Goal: Complete application form

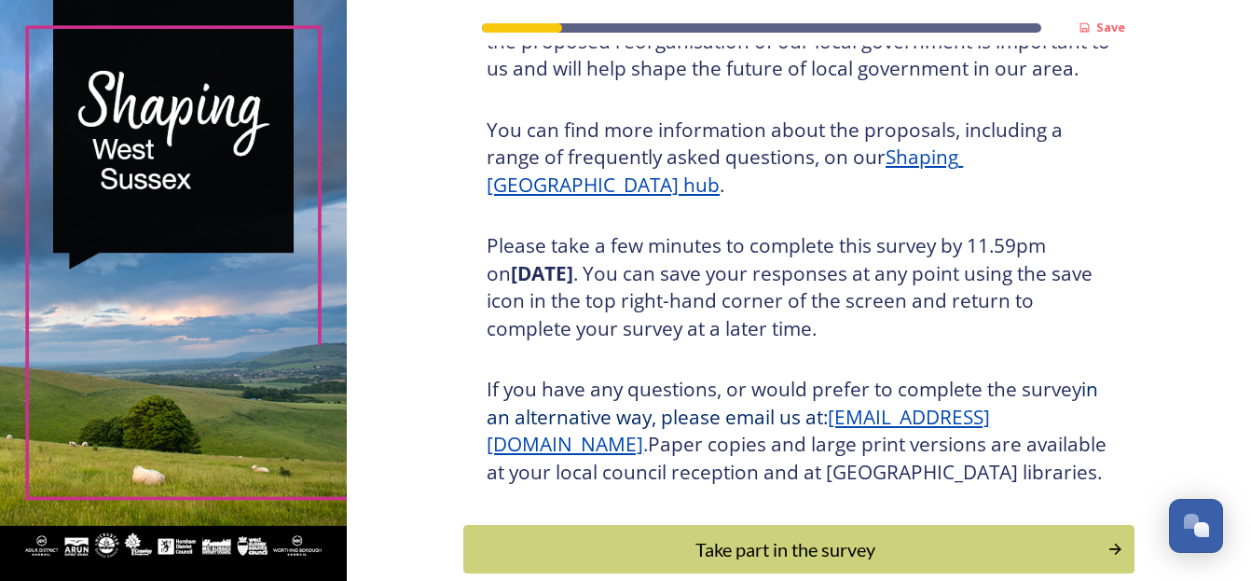
scroll to position [280, 0]
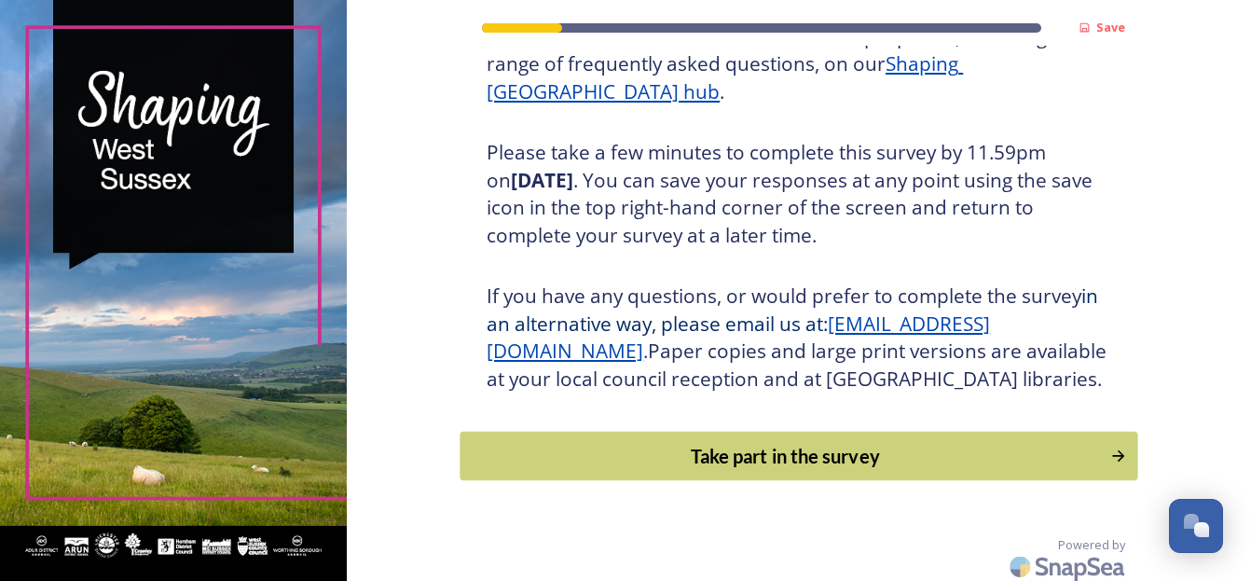
click at [775, 470] on div "Take part in the survey" at bounding box center [786, 456] width 630 height 28
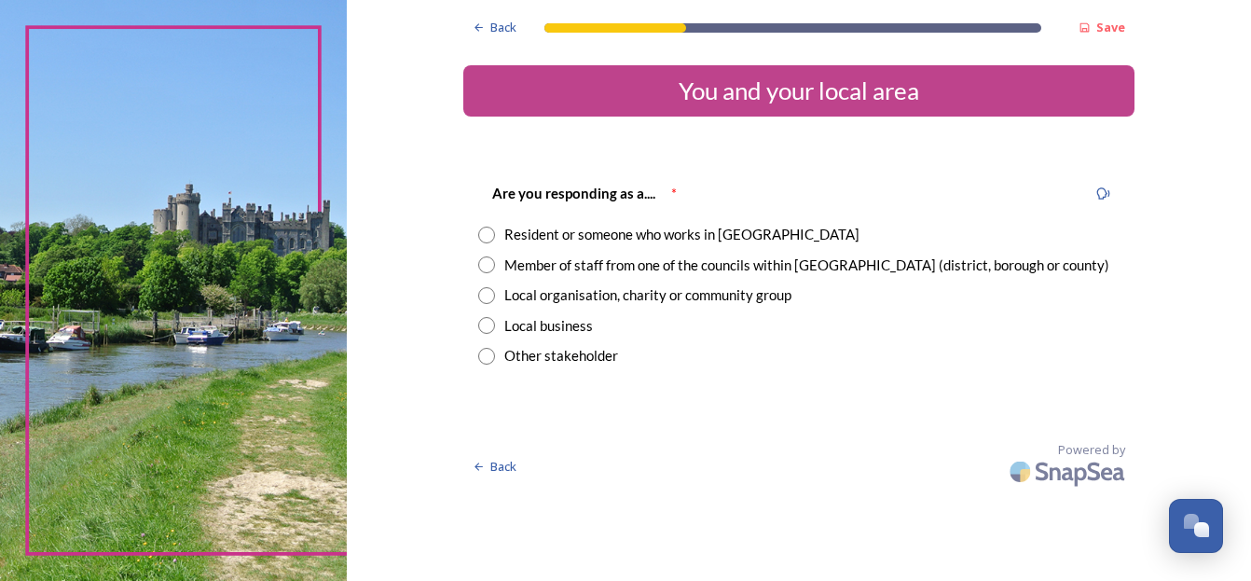
click at [488, 231] on input "radio" at bounding box center [486, 235] width 17 height 17
radio input "true"
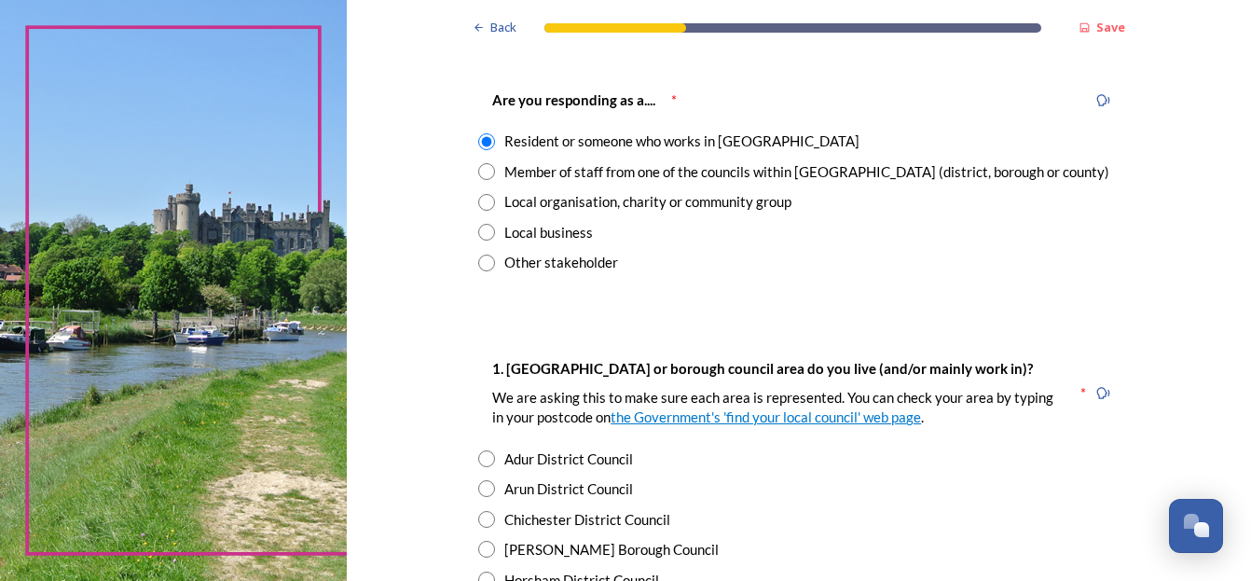
scroll to position [186, 0]
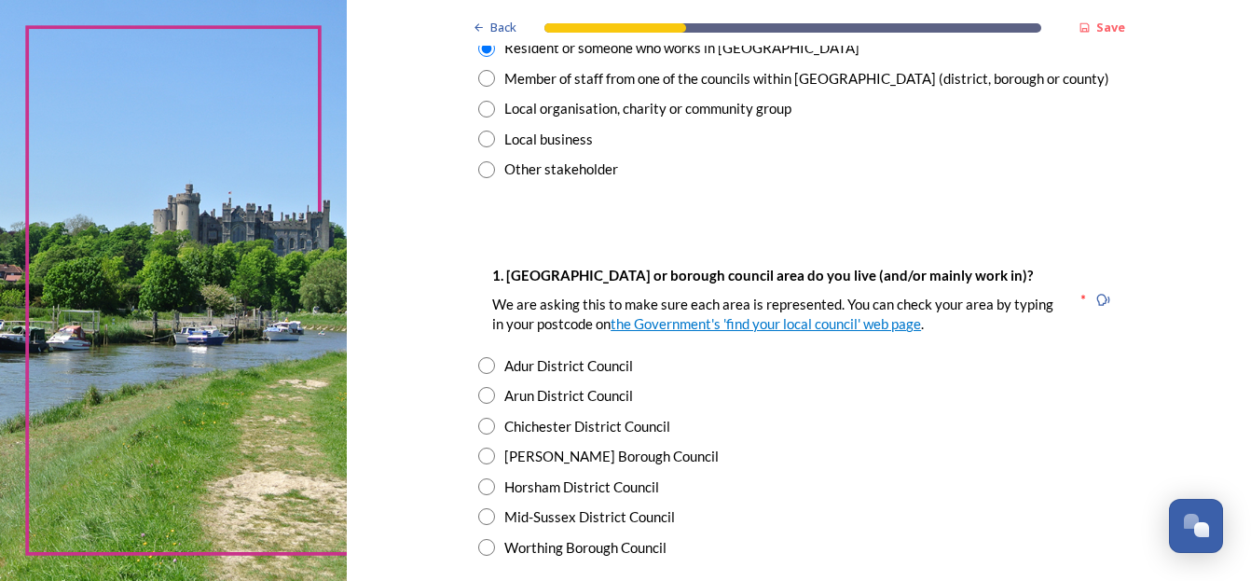
click at [478, 459] on input "radio" at bounding box center [486, 455] width 17 height 17
radio input "true"
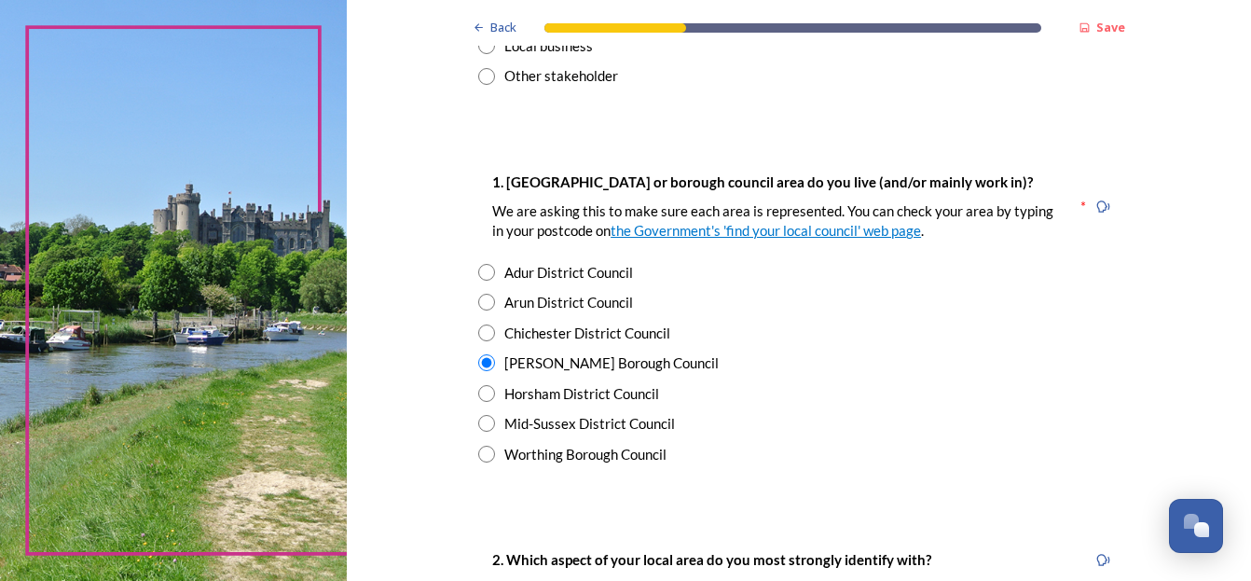
scroll to position [466, 0]
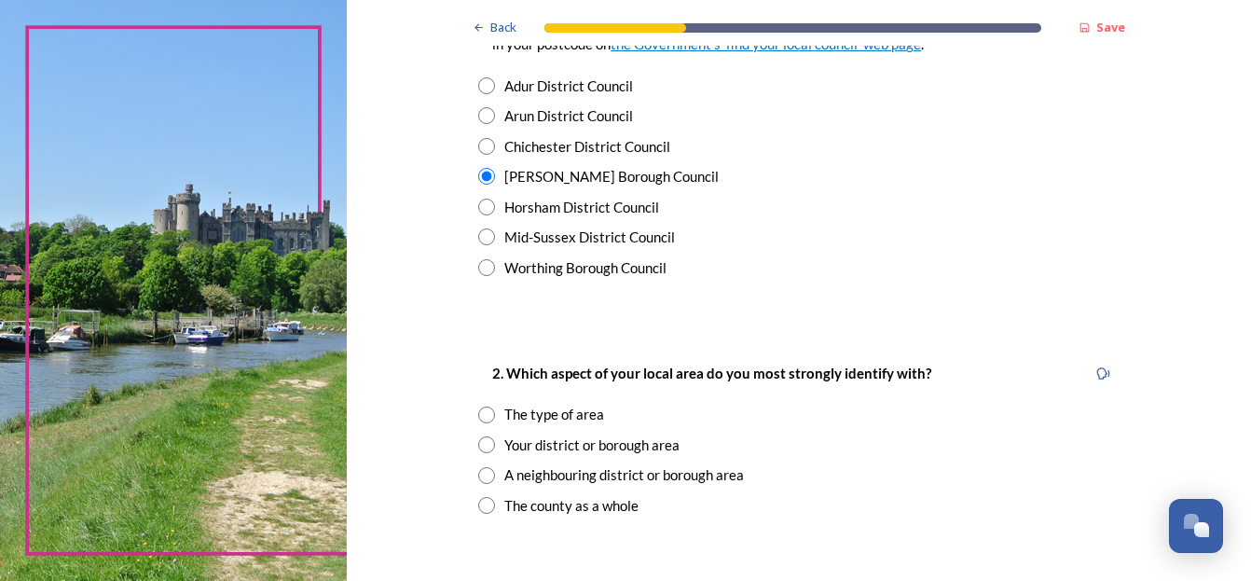
click at [482, 445] on input "radio" at bounding box center [486, 444] width 17 height 17
radio input "true"
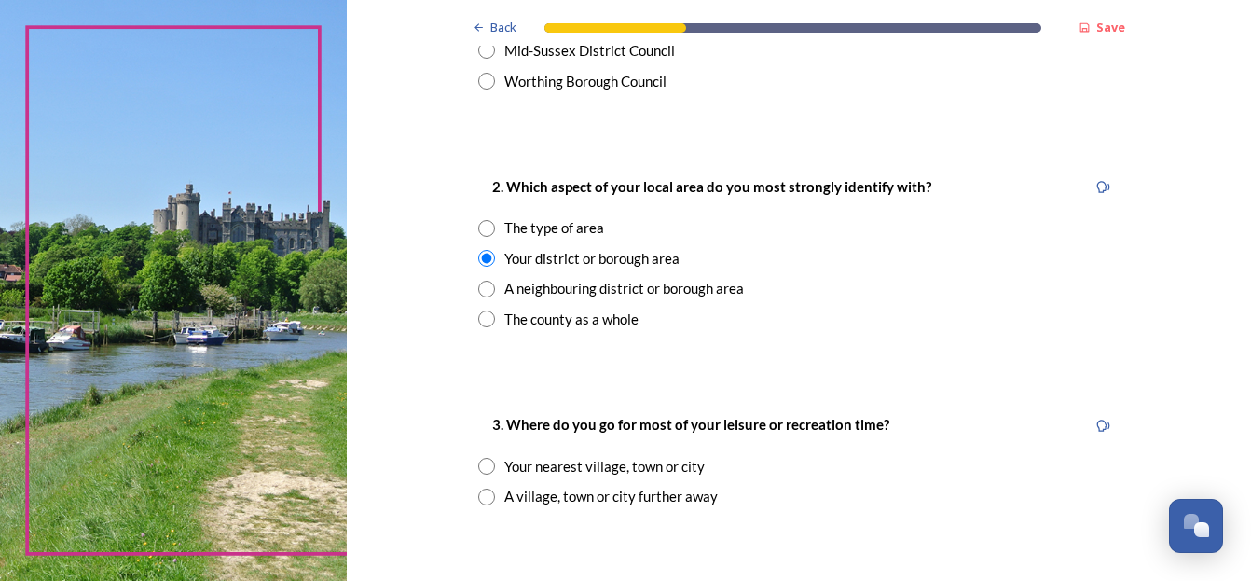
scroll to position [746, 0]
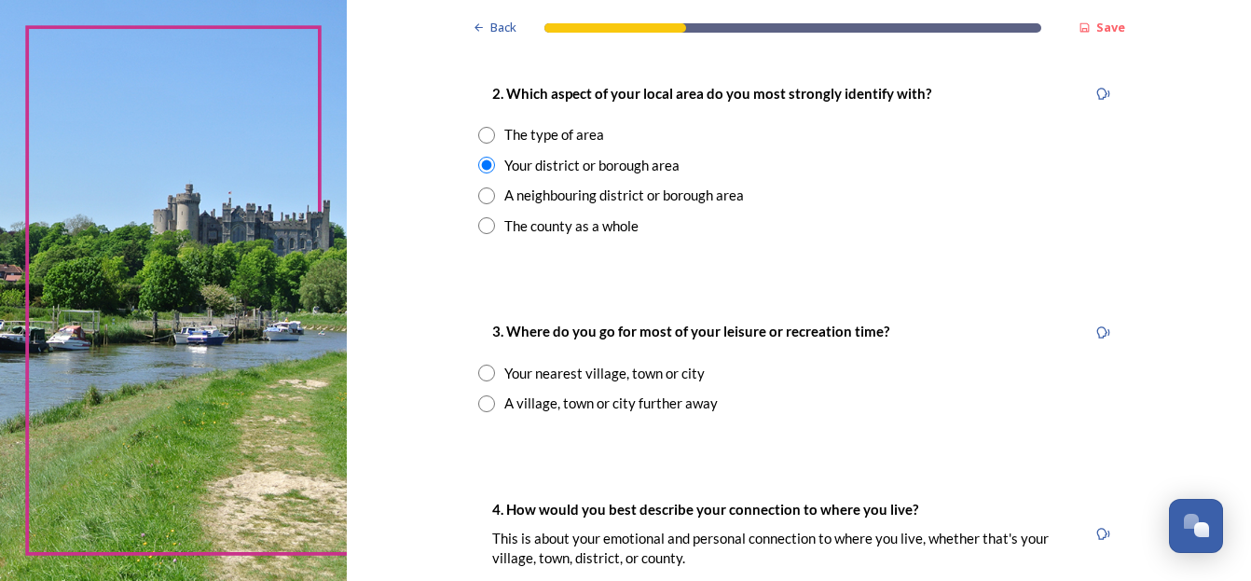
click at [479, 369] on input "radio" at bounding box center [486, 373] width 17 height 17
radio input "true"
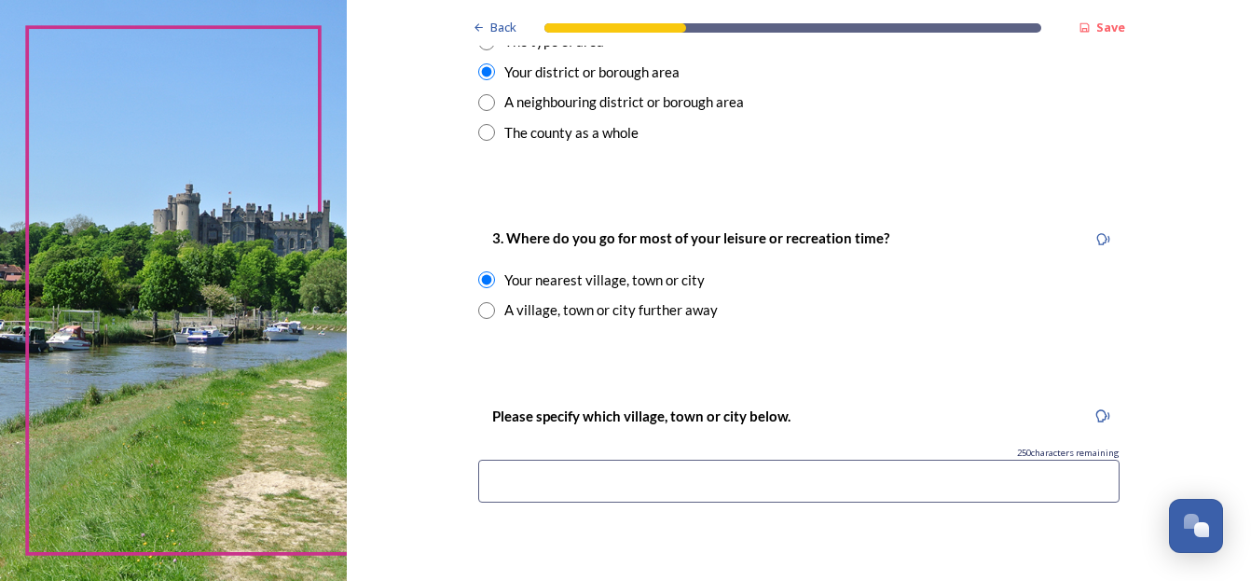
scroll to position [932, 0]
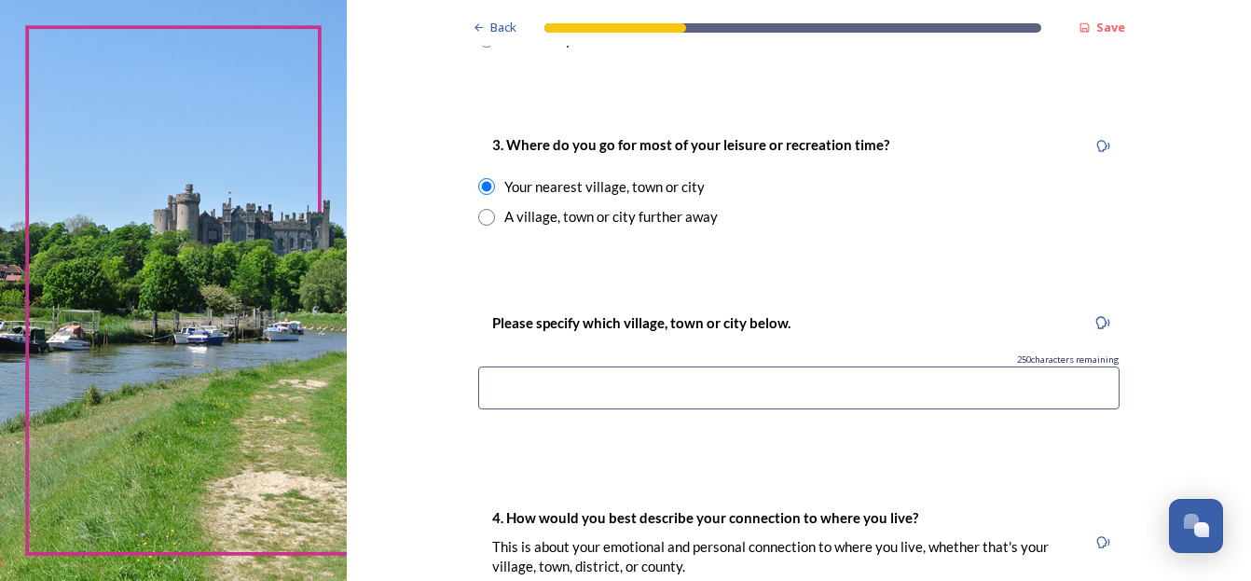
click at [519, 389] on input at bounding box center [798, 387] width 641 height 43
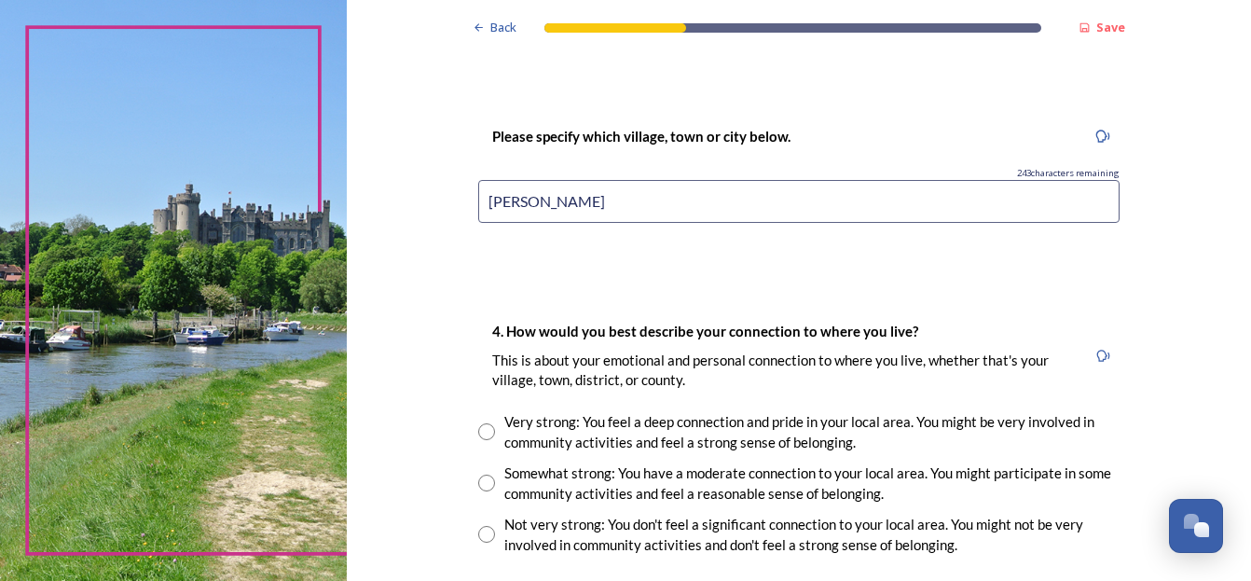
scroll to position [1212, 0]
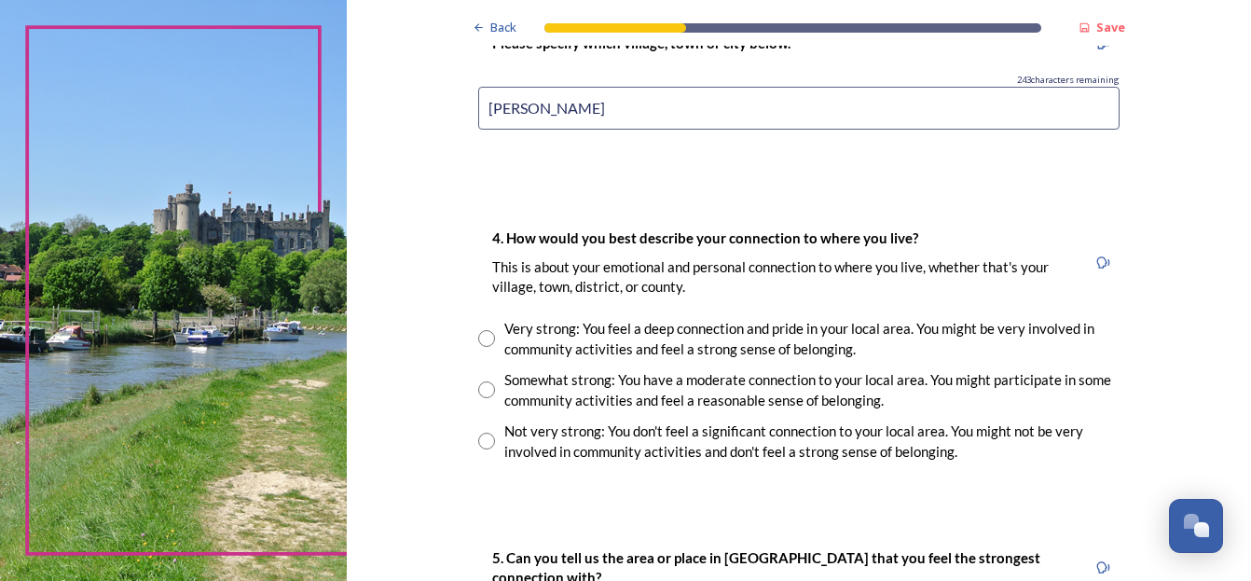
type input "[PERSON_NAME]"
click at [480, 389] on input "radio" at bounding box center [486, 389] width 17 height 17
radio input "true"
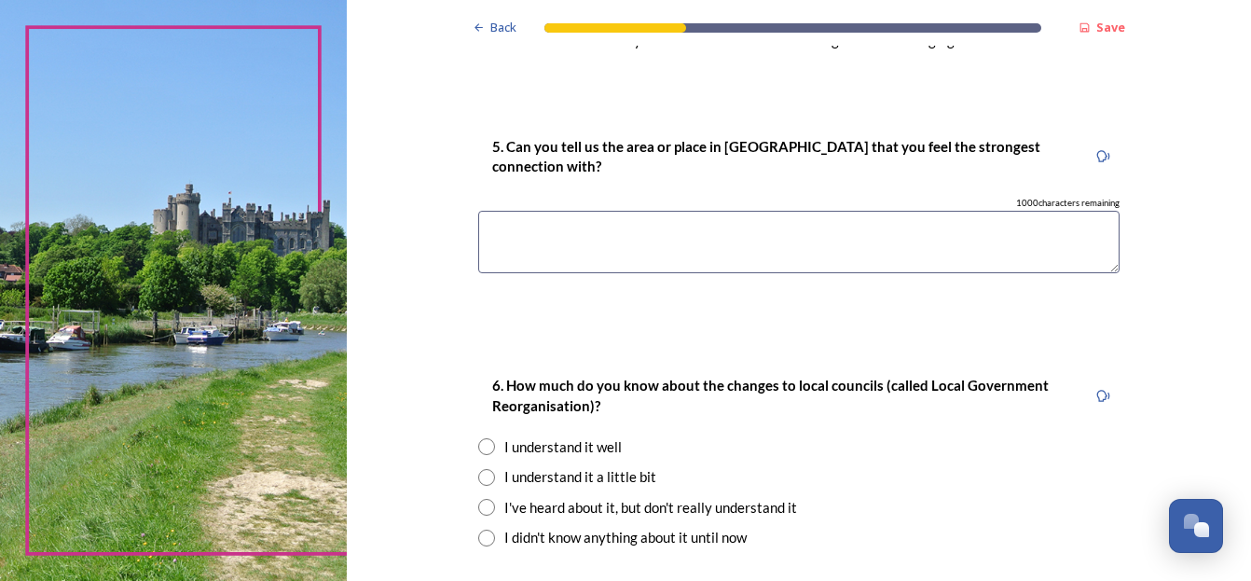
scroll to position [1437, 0]
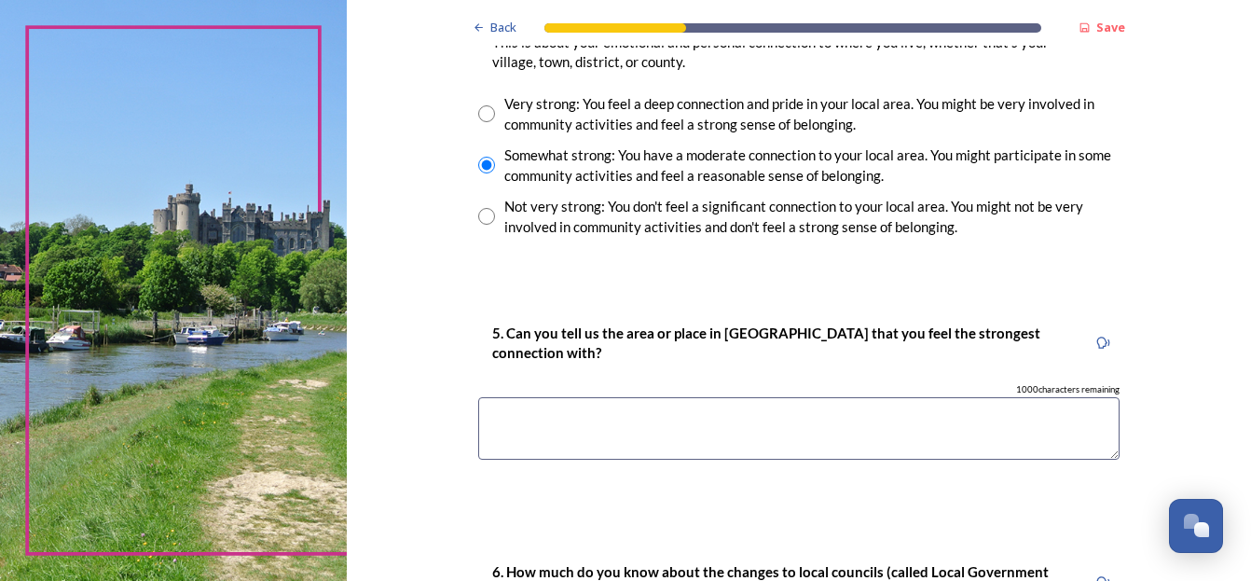
click at [552, 412] on textarea at bounding box center [798, 428] width 641 height 62
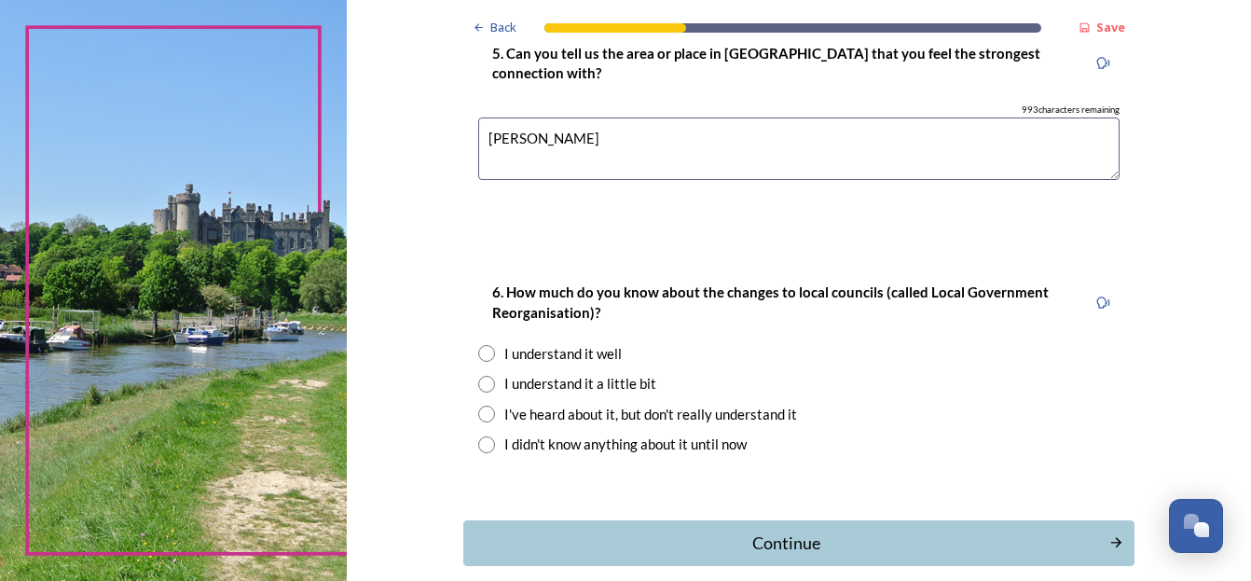
type textarea "[PERSON_NAME]"
click at [479, 414] on input "radio" at bounding box center [486, 414] width 17 height 17
radio input "true"
click at [802, 543] on div "Continue" at bounding box center [786, 542] width 631 height 25
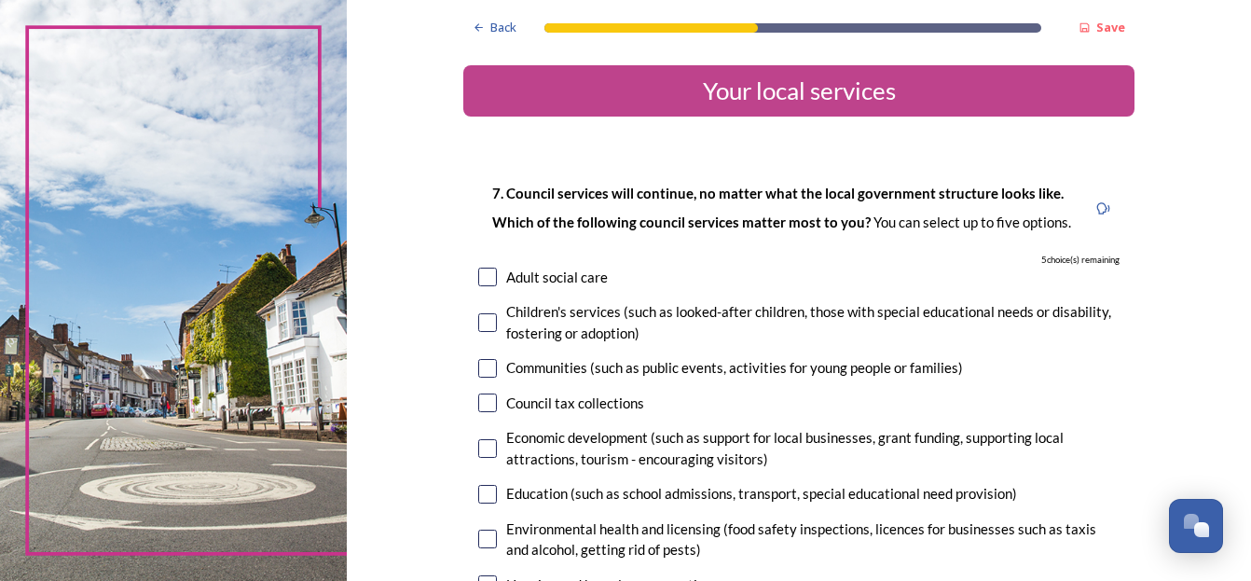
scroll to position [93, 0]
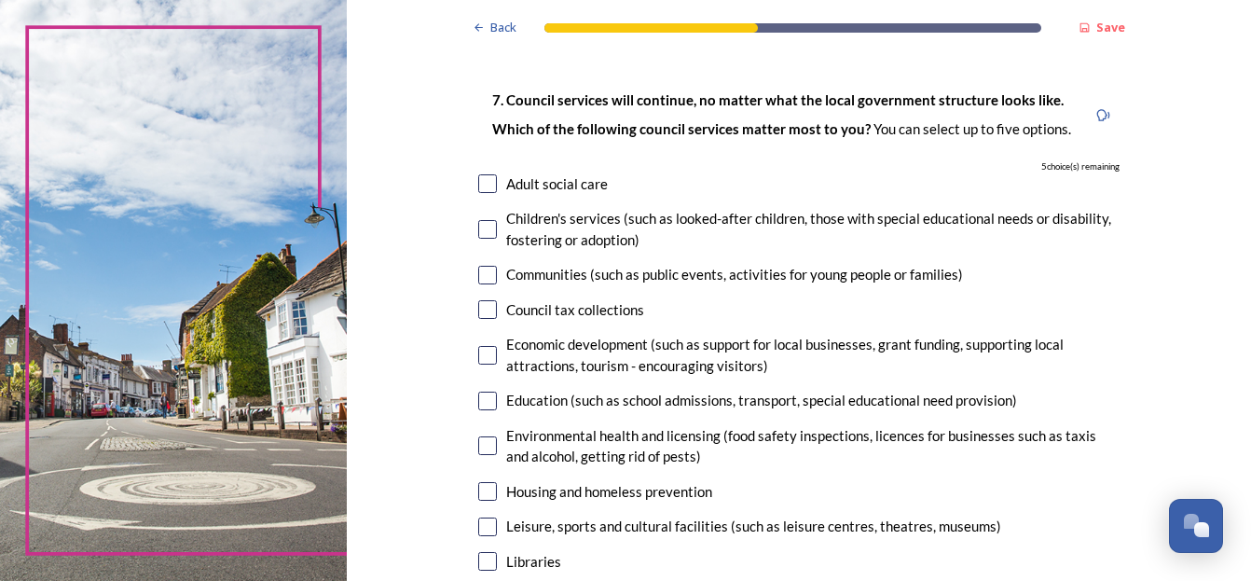
click at [482, 184] on input "checkbox" at bounding box center [487, 183] width 19 height 19
checkbox input "true"
click at [482, 227] on input "checkbox" at bounding box center [487, 229] width 19 height 19
checkbox input "true"
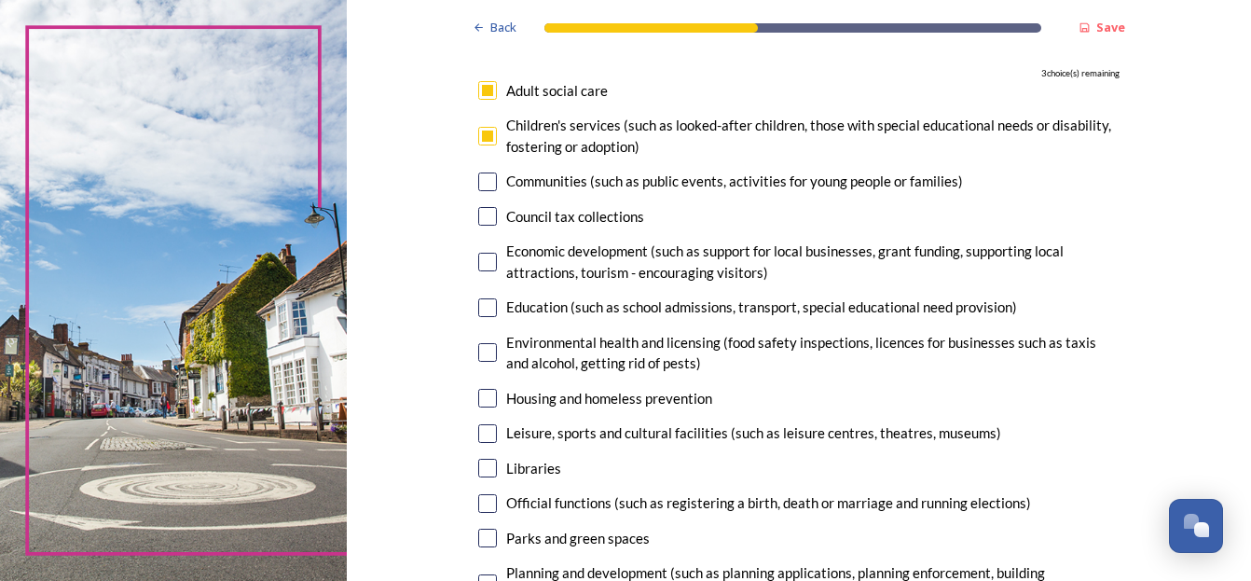
click at [481, 304] on input "checkbox" at bounding box center [487, 307] width 19 height 19
checkbox input "true"
click at [482, 400] on input "checkbox" at bounding box center [487, 398] width 19 height 19
checkbox input "true"
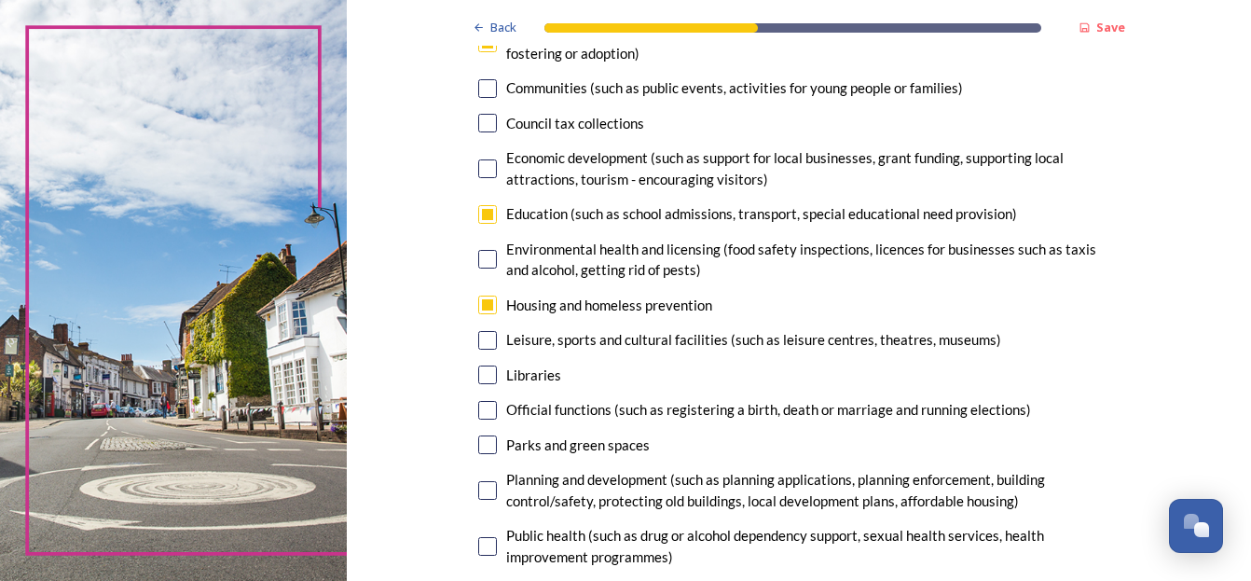
click at [480, 444] on input "checkbox" at bounding box center [487, 444] width 19 height 19
checkbox input "true"
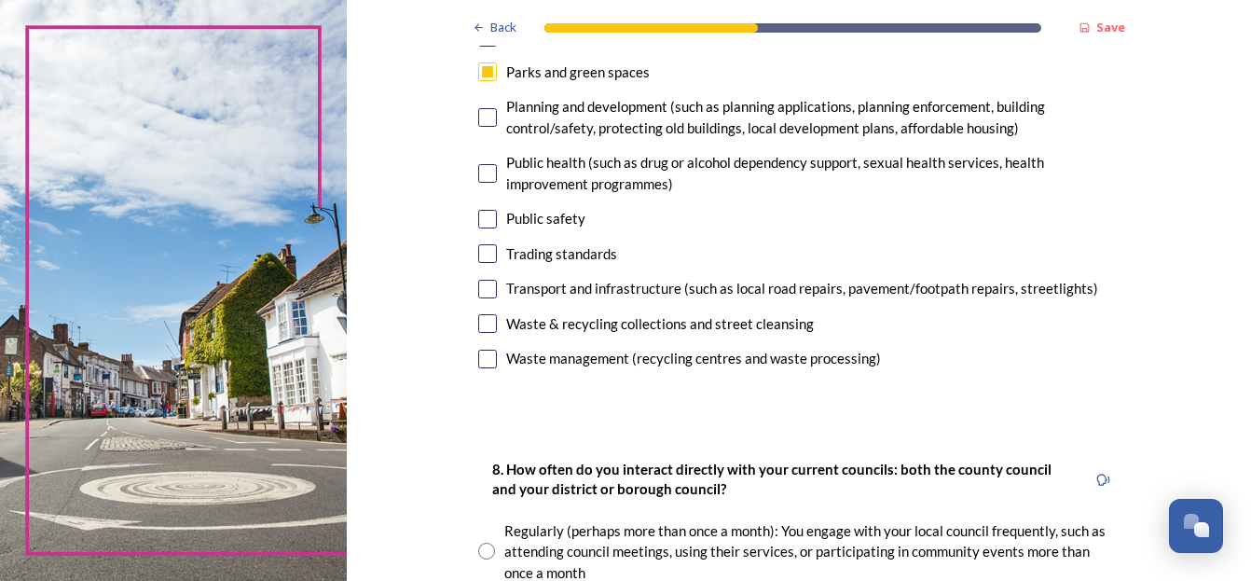
scroll to position [559, 0]
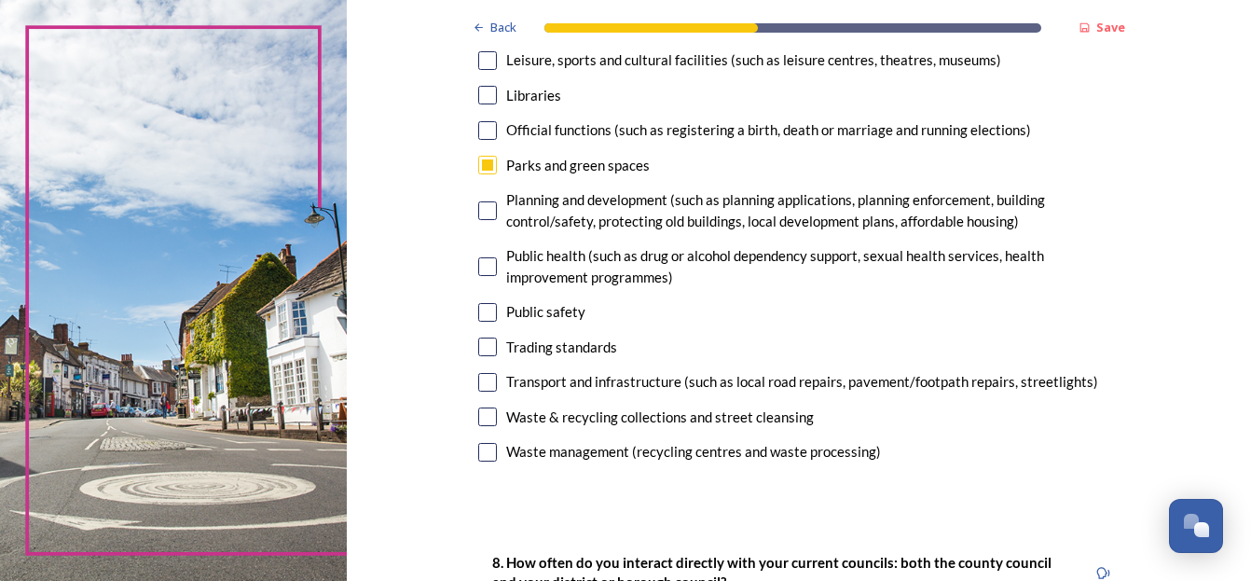
click at [480, 384] on input "checkbox" at bounding box center [487, 382] width 19 height 19
click at [481, 379] on input "checkbox" at bounding box center [487, 382] width 19 height 19
checkbox input "false"
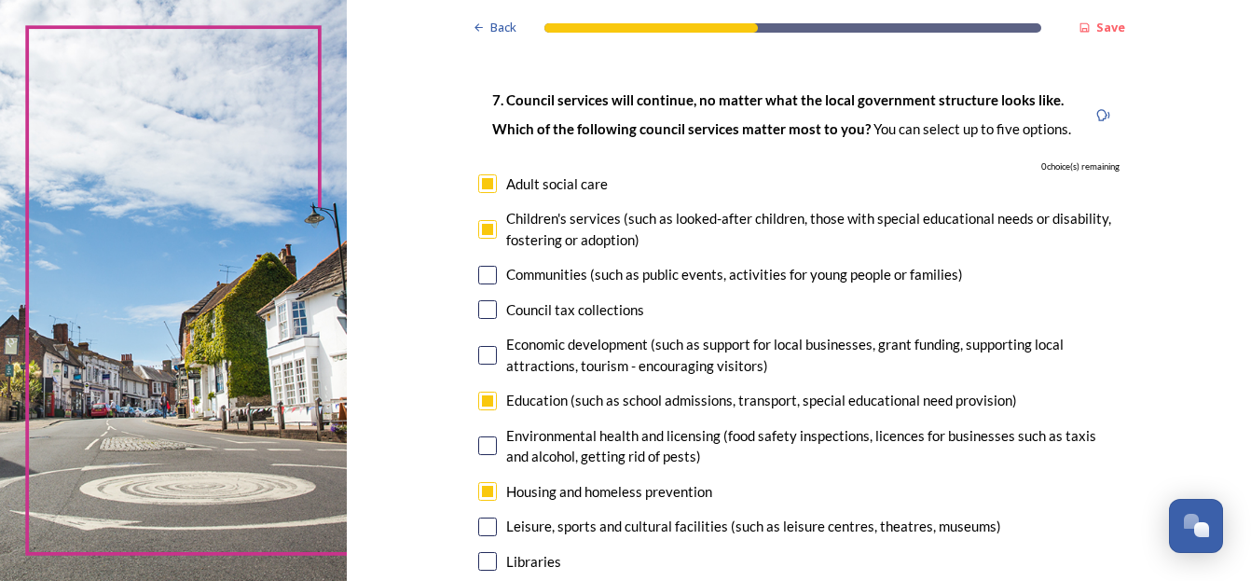
scroll to position [0, 0]
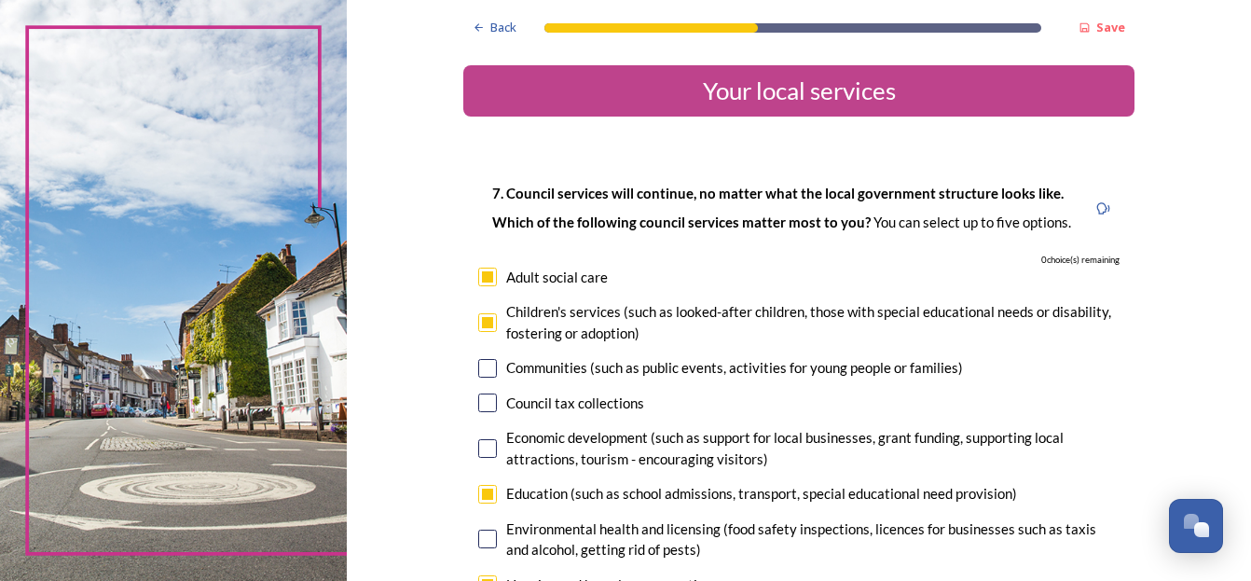
click at [479, 183] on div "7. Council services will continue, no matter what the local government structur…" at bounding box center [781, 208] width 607 height 72
click at [480, 182] on div "7. Council services will continue, no matter what the local government structur…" at bounding box center [781, 208] width 607 height 72
drag, startPoint x: 480, startPoint y: 182, endPoint x: 479, endPoint y: 273, distance: 91.4
click at [479, 273] on input "checkbox" at bounding box center [487, 277] width 19 height 19
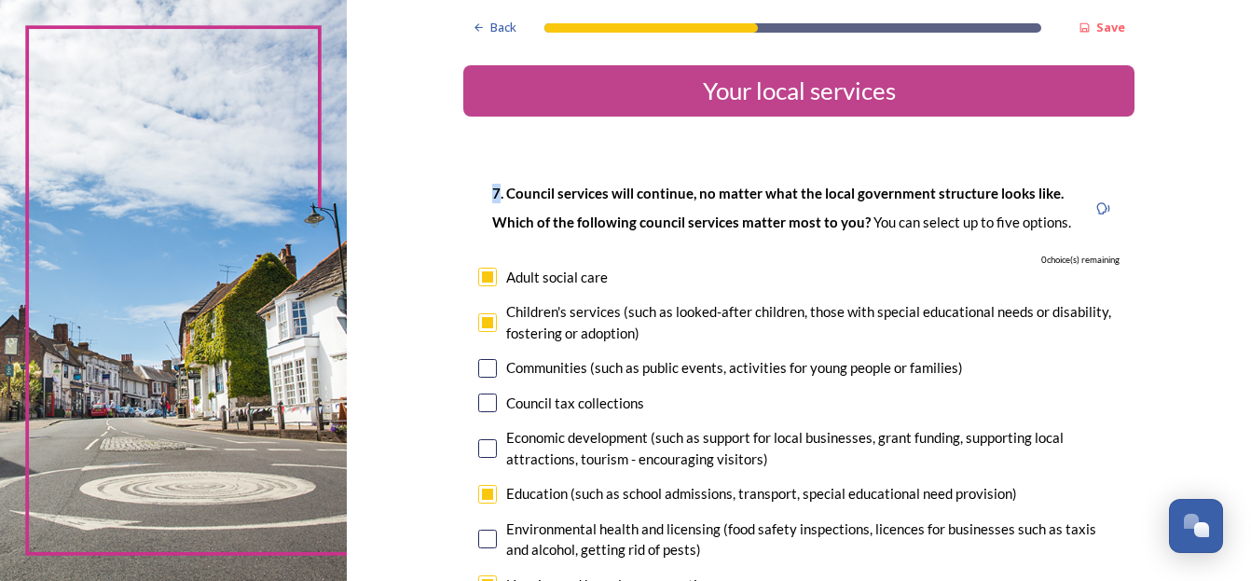
checkbox input "false"
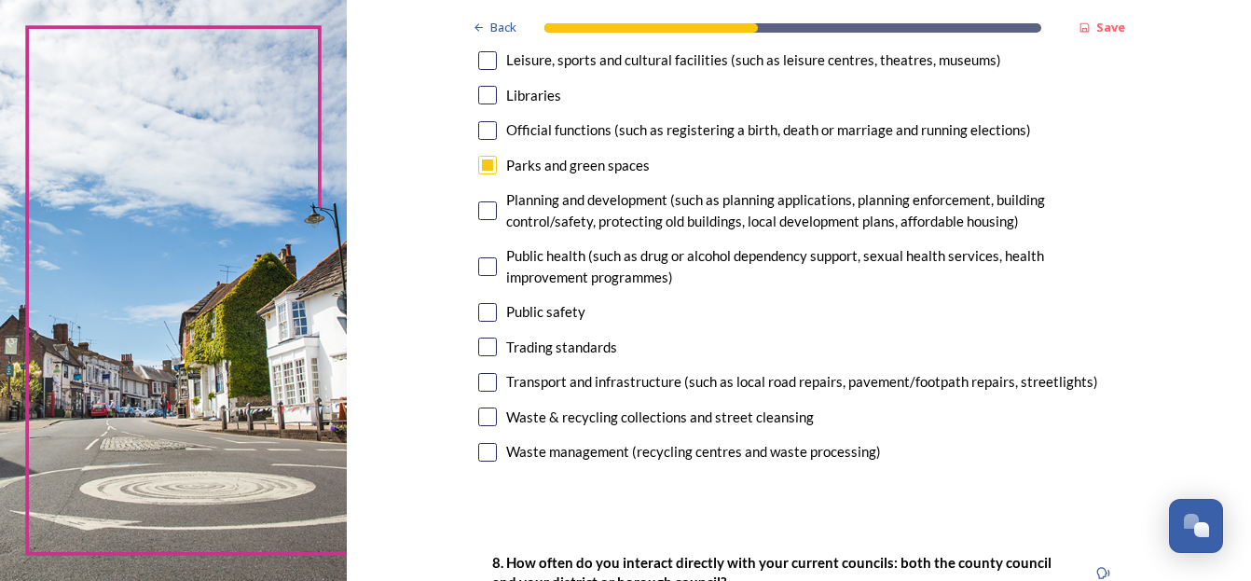
scroll to position [653, 0]
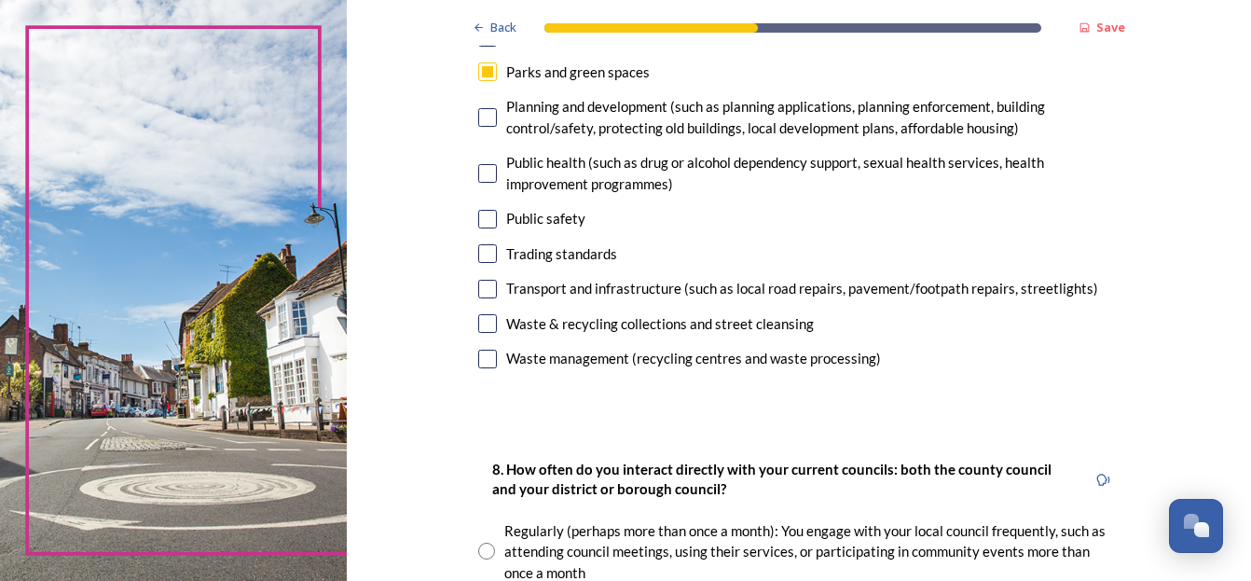
click at [478, 288] on input "checkbox" at bounding box center [487, 289] width 19 height 19
checkbox input "true"
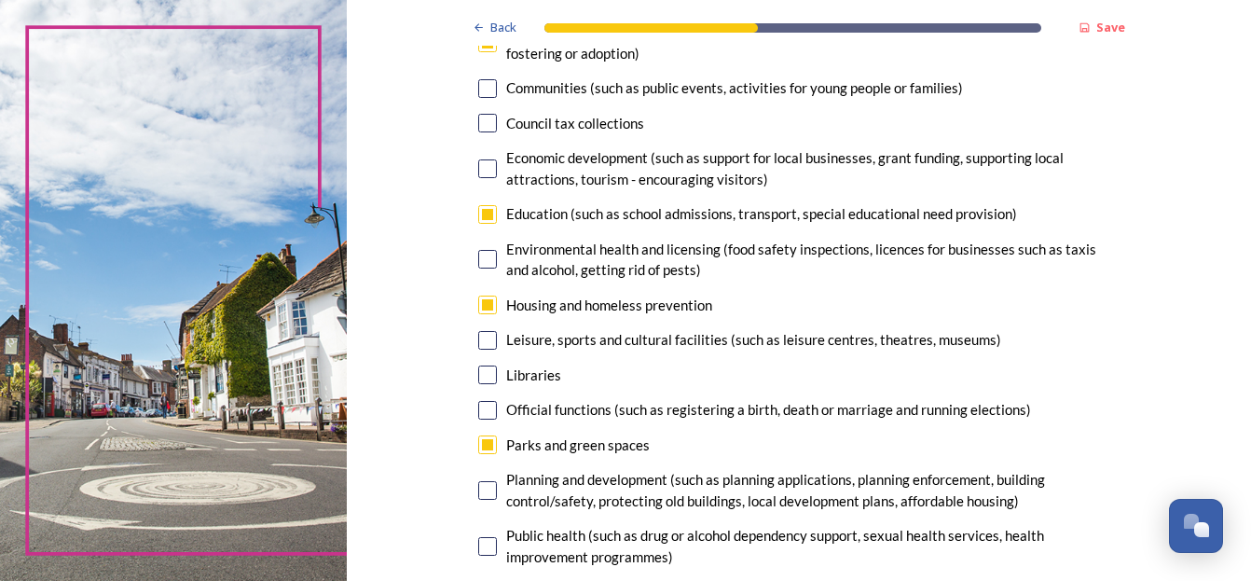
scroll to position [186, 0]
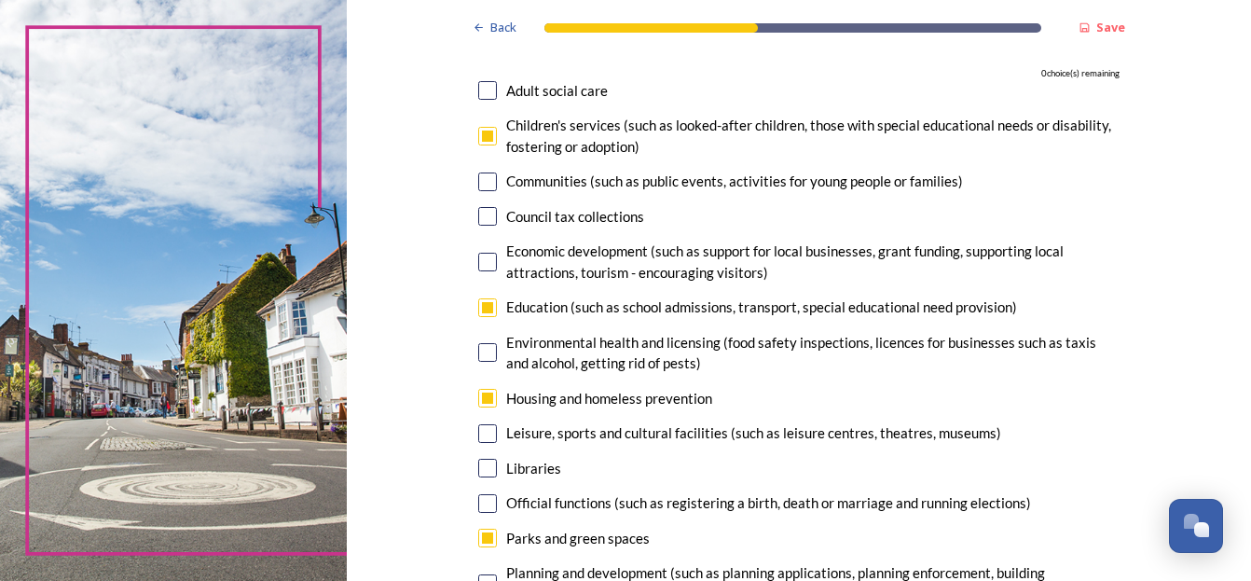
click at [480, 133] on input "checkbox" at bounding box center [487, 136] width 19 height 19
checkbox input "false"
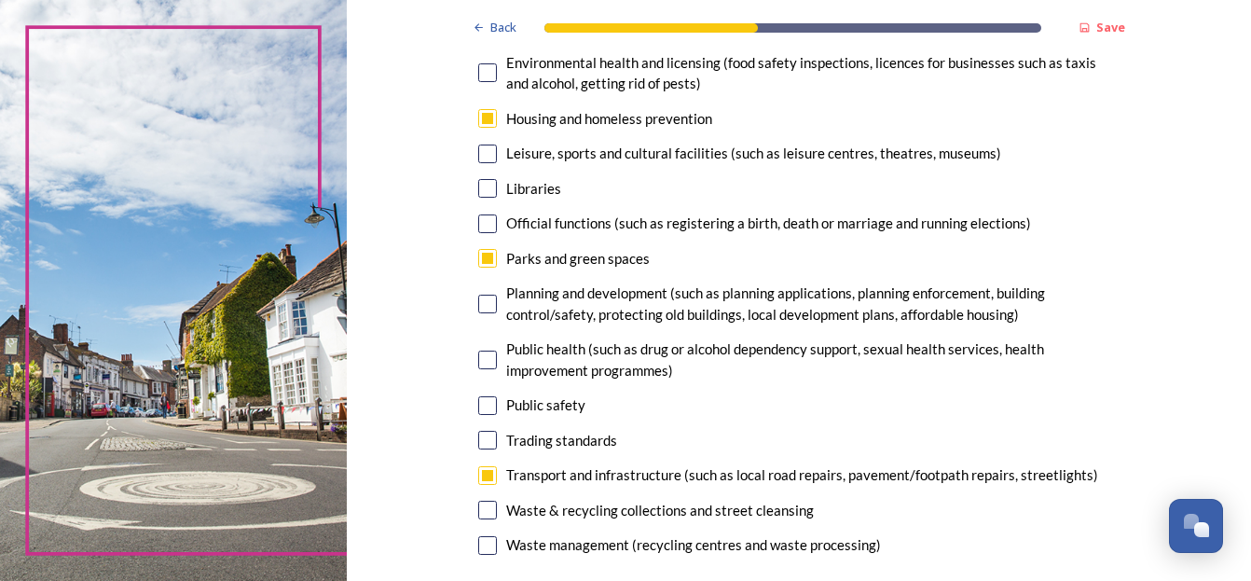
scroll to position [559, 0]
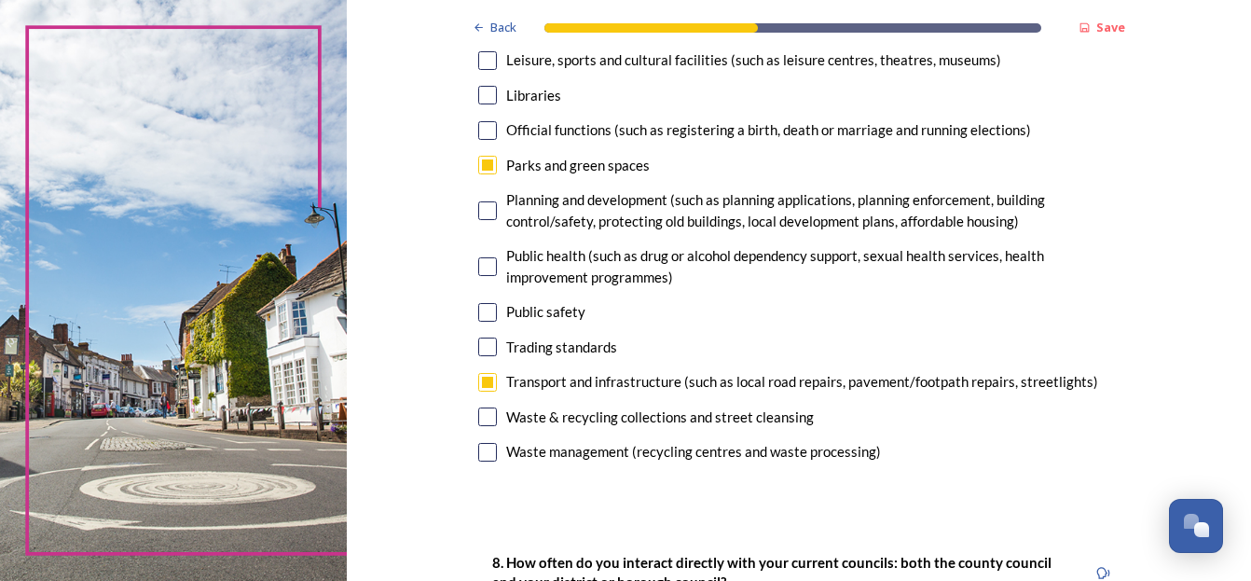
click at [478, 415] on input "checkbox" at bounding box center [487, 416] width 19 height 19
checkbox input "true"
click at [478, 315] on input "checkbox" at bounding box center [487, 312] width 19 height 19
click at [481, 312] on input "checkbox" at bounding box center [487, 312] width 19 height 19
checkbox input "false"
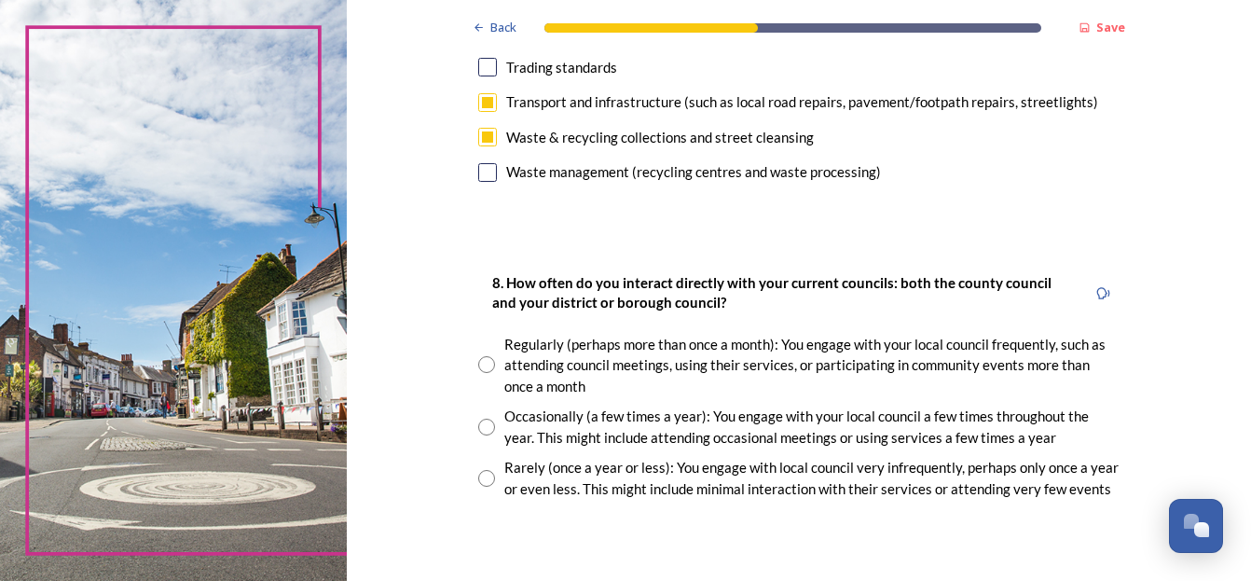
scroll to position [932, 0]
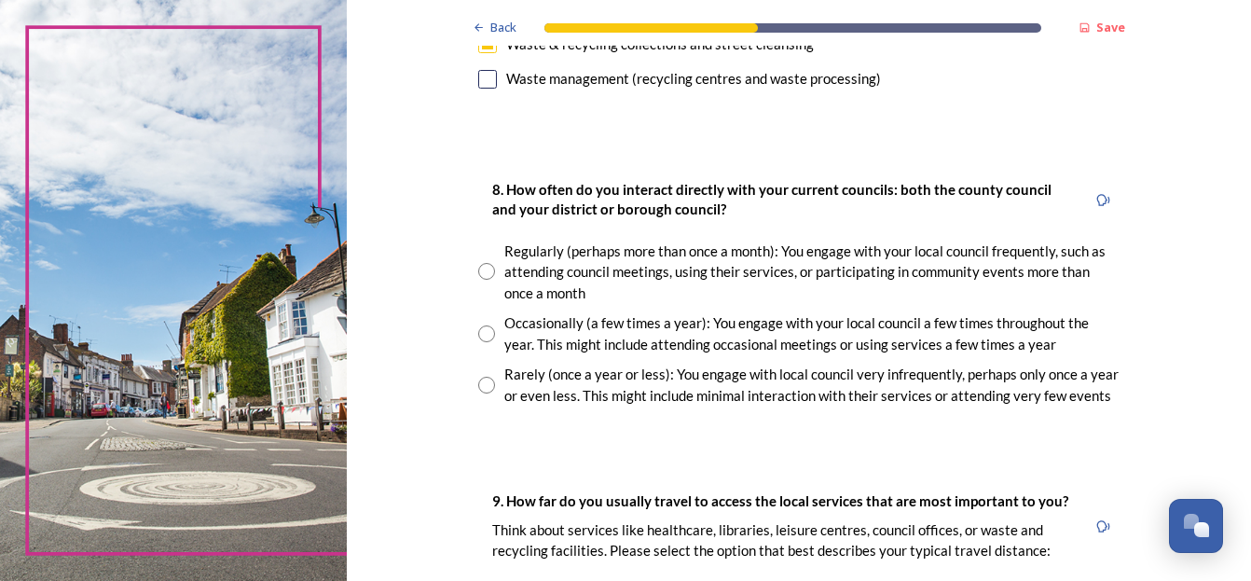
click at [482, 382] on input "radio" at bounding box center [486, 385] width 17 height 17
radio input "true"
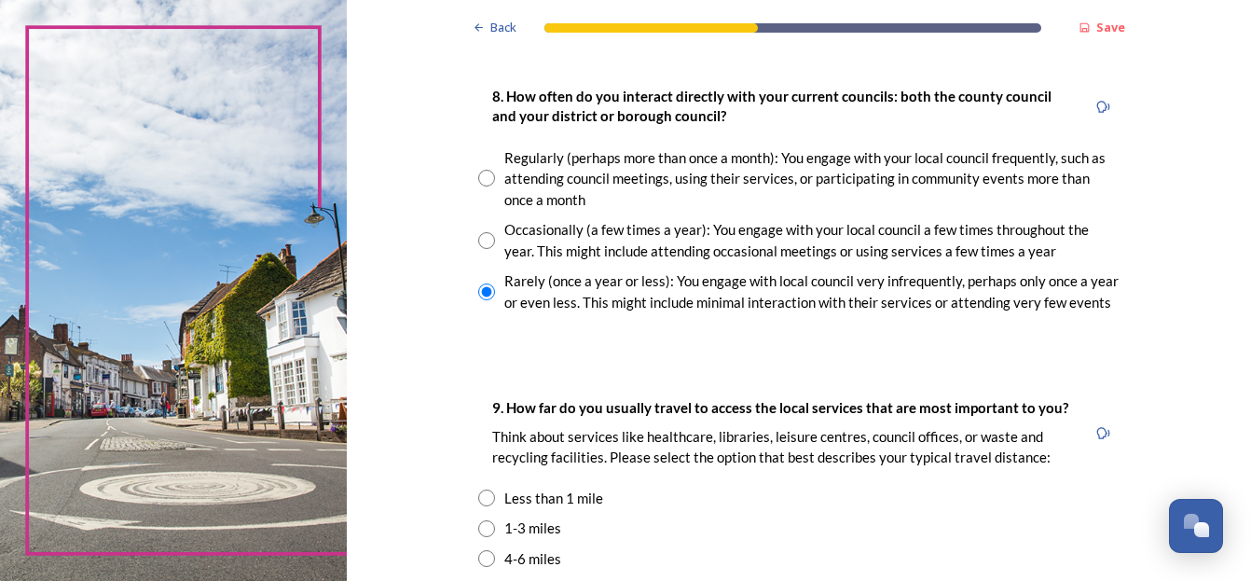
scroll to position [1212, 0]
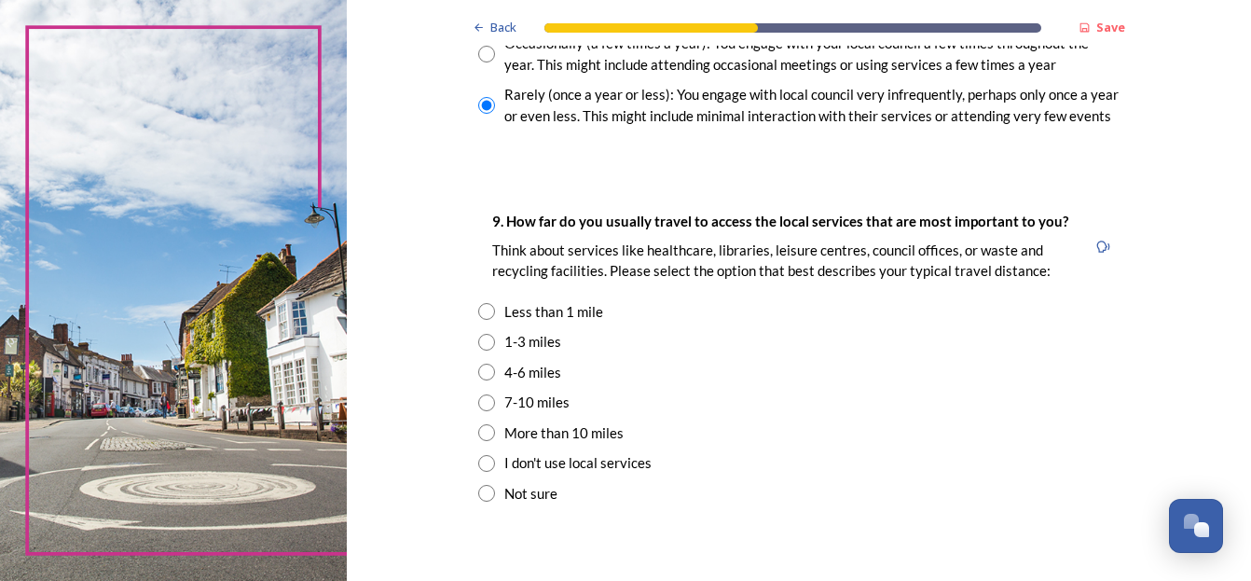
click at [483, 339] on input "radio" at bounding box center [486, 342] width 17 height 17
radio input "true"
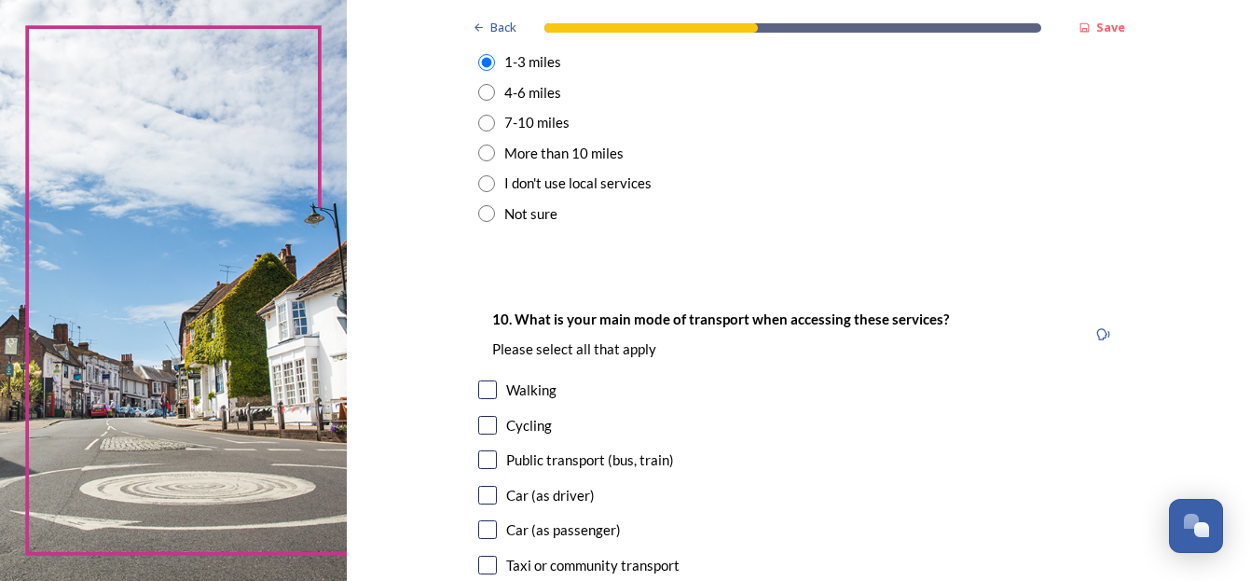
scroll to position [1678, 0]
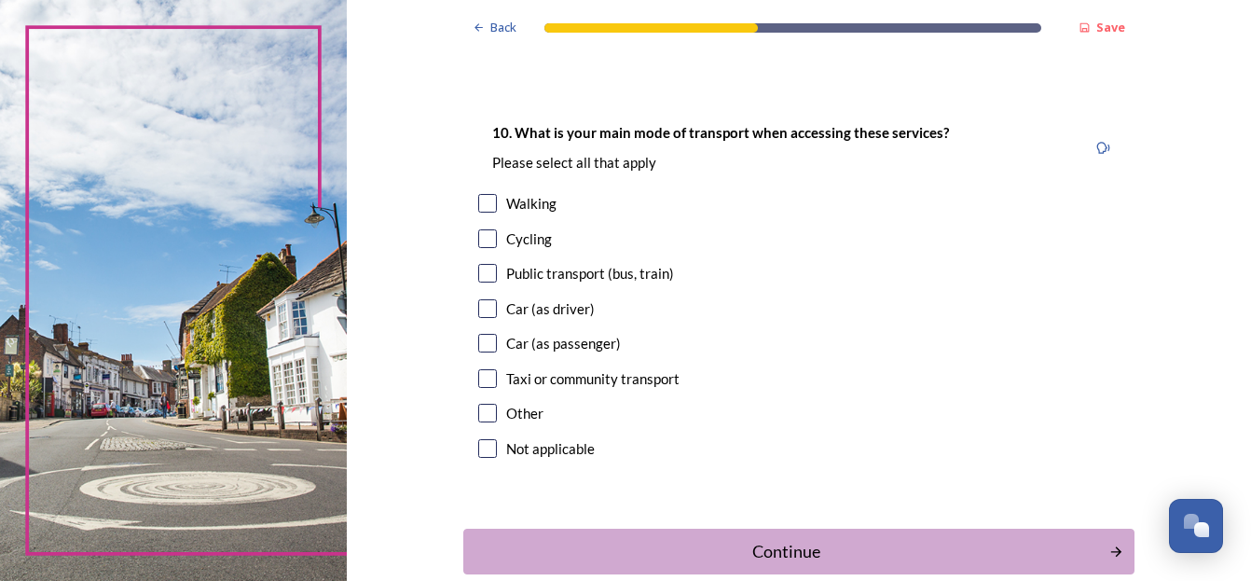
click at [482, 202] on input "checkbox" at bounding box center [487, 203] width 19 height 19
checkbox input "true"
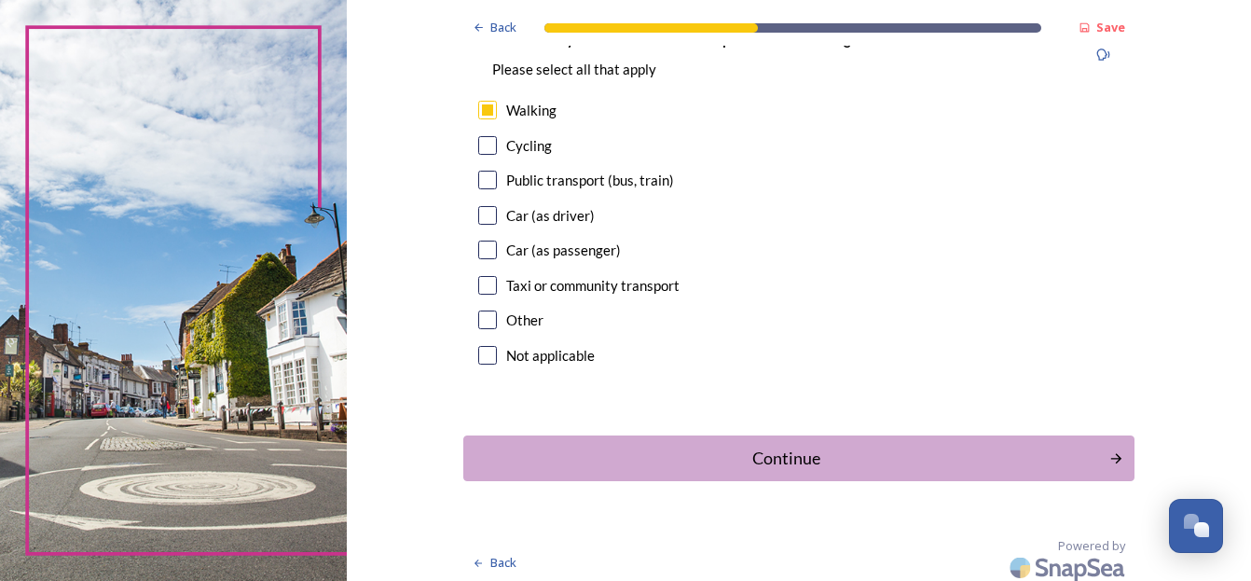
scroll to position [1780, 0]
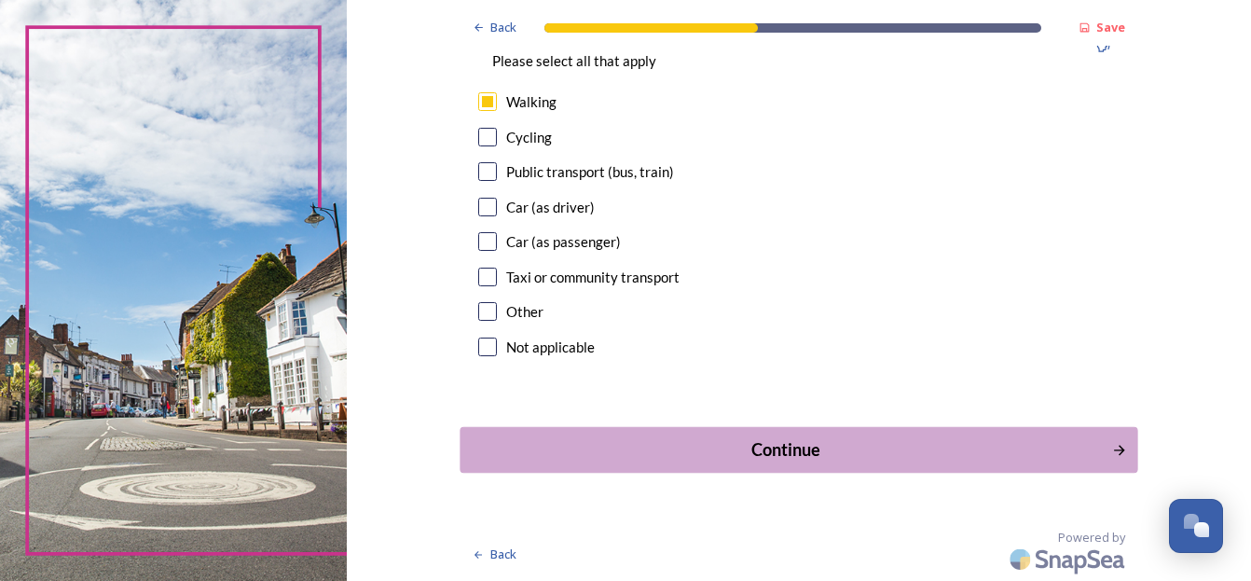
click at [777, 442] on div "Continue" at bounding box center [786, 449] width 631 height 25
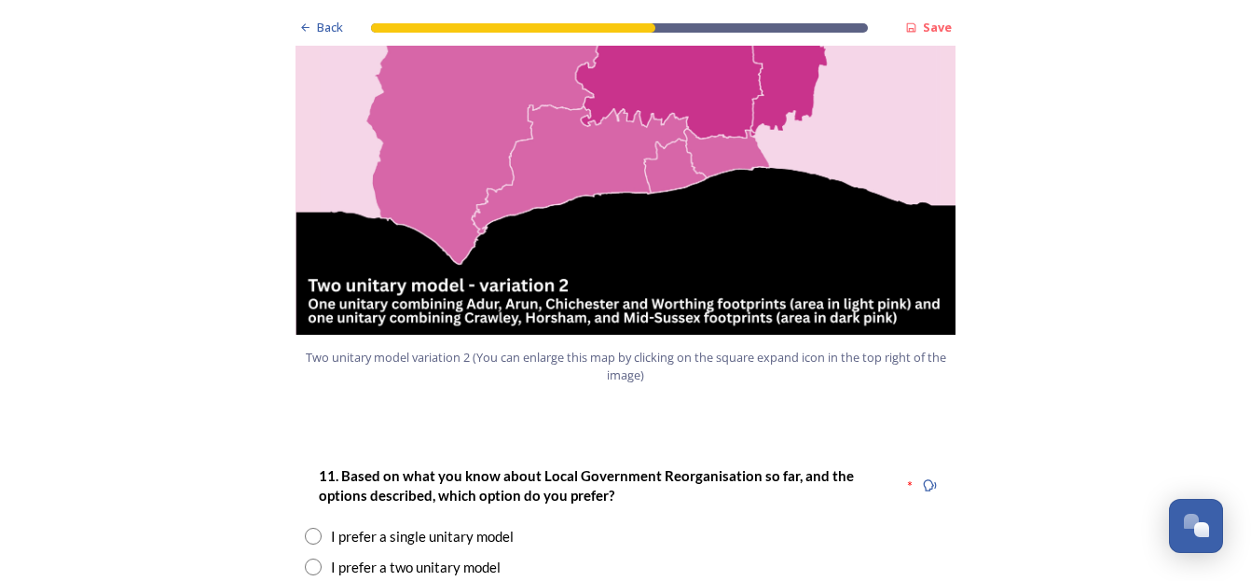
scroll to position [2237, 0]
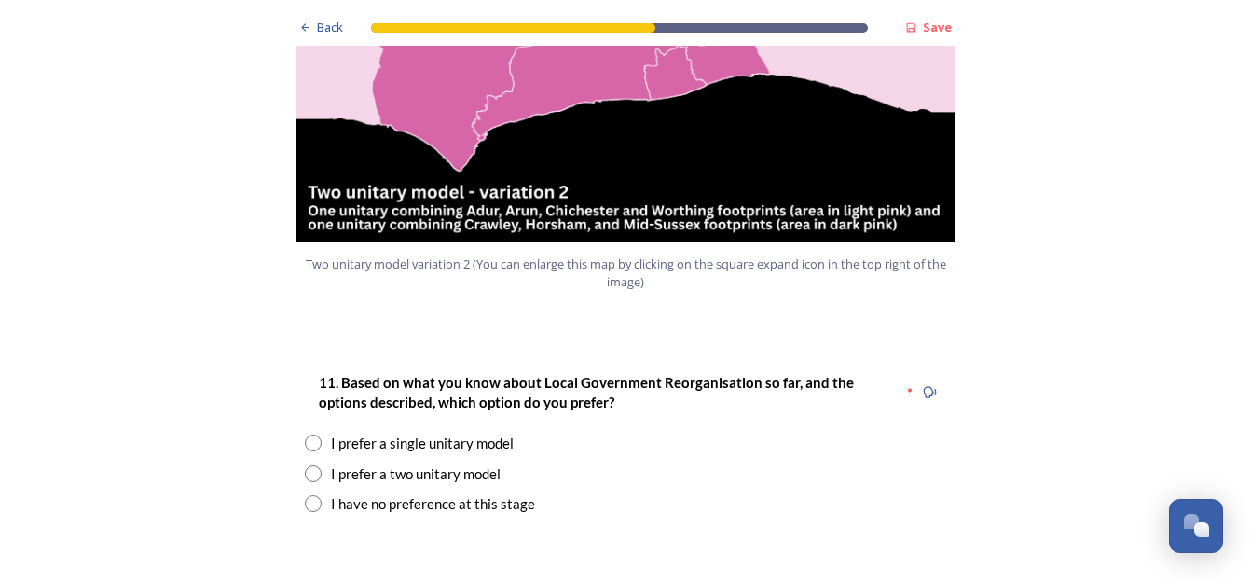
click at [305, 465] on input "radio" at bounding box center [313, 473] width 17 height 17
radio input "true"
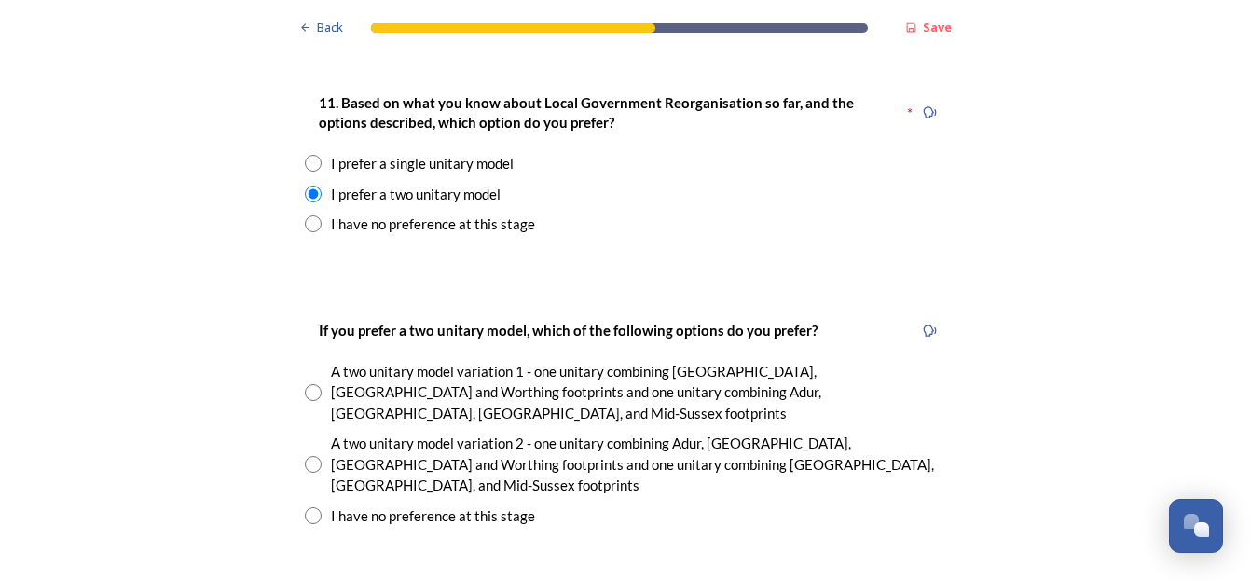
scroll to position [2610, 0]
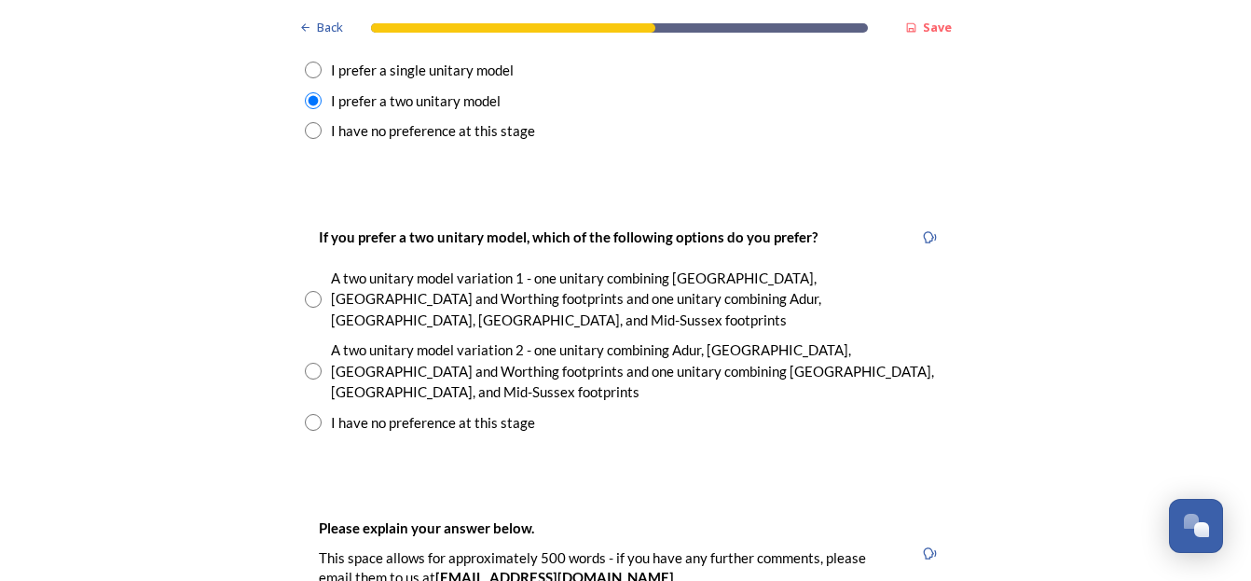
click at [308, 363] on input "radio" at bounding box center [313, 371] width 17 height 17
radio input "true"
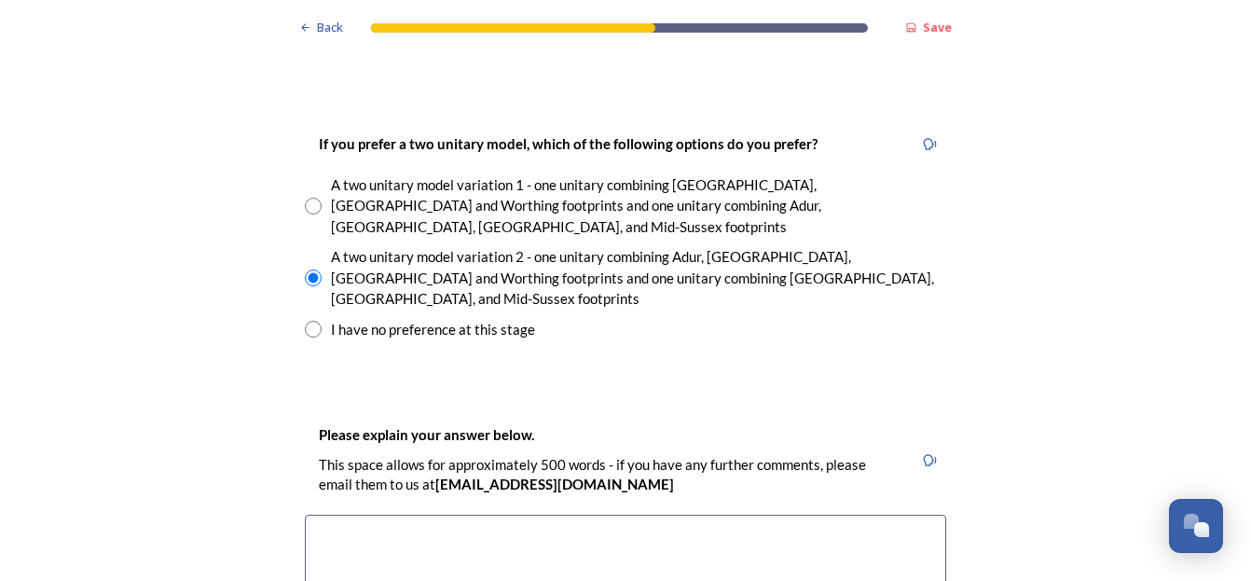
scroll to position [2797, 0]
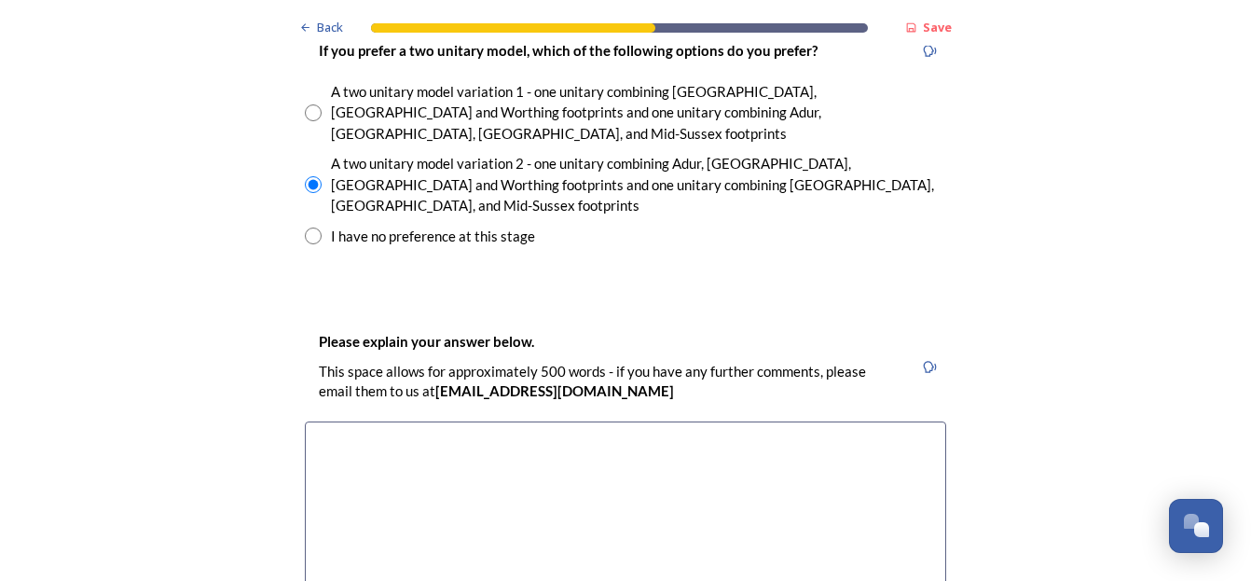
click at [305, 227] on input "radio" at bounding box center [313, 235] width 17 height 17
radio input "true"
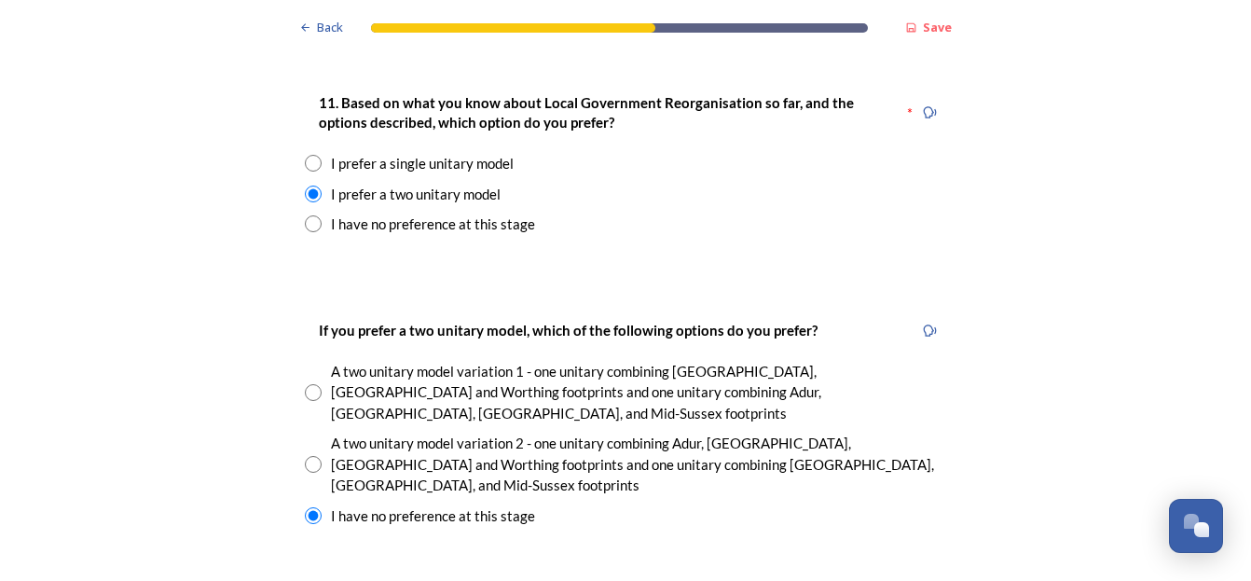
scroll to position [2424, 0]
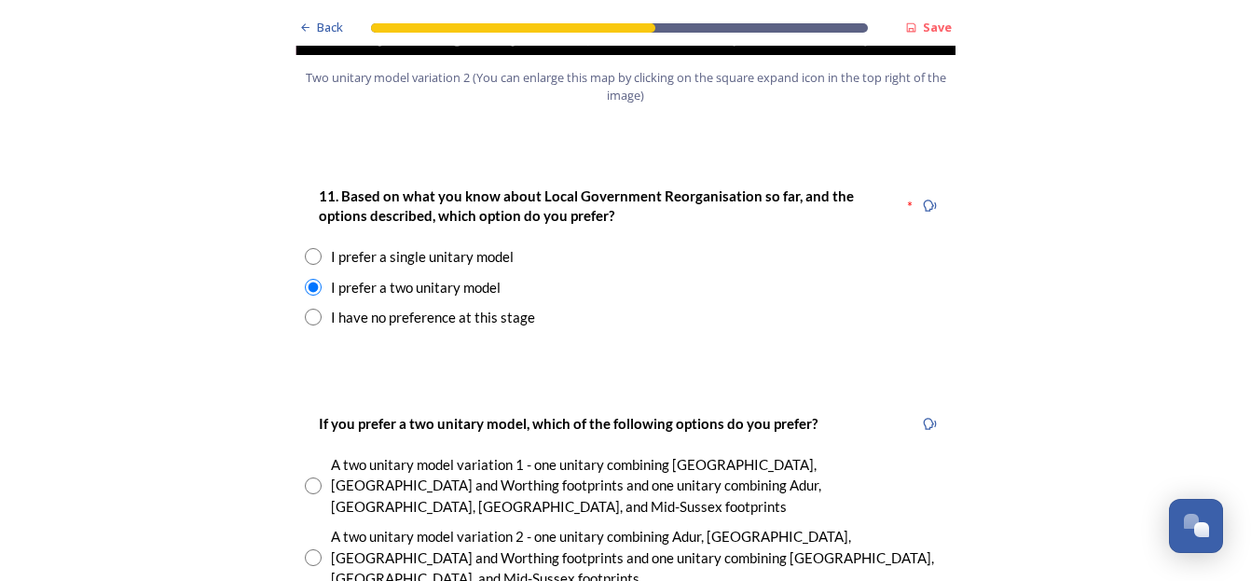
click at [307, 549] on input "radio" at bounding box center [313, 557] width 17 height 17
radio input "true"
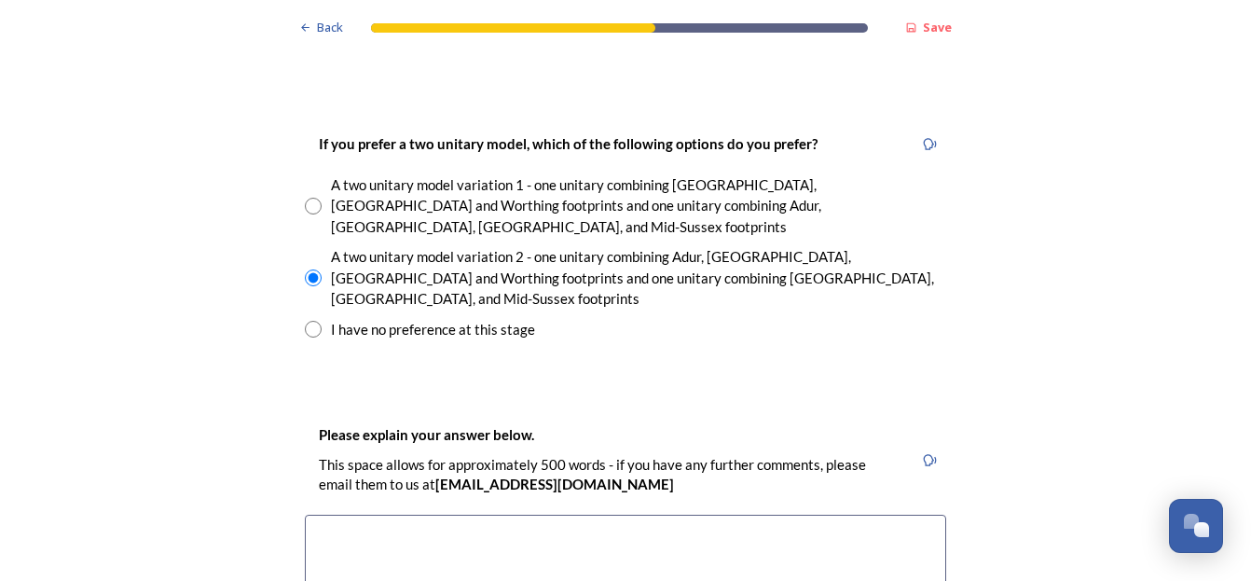
scroll to position [2797, 0]
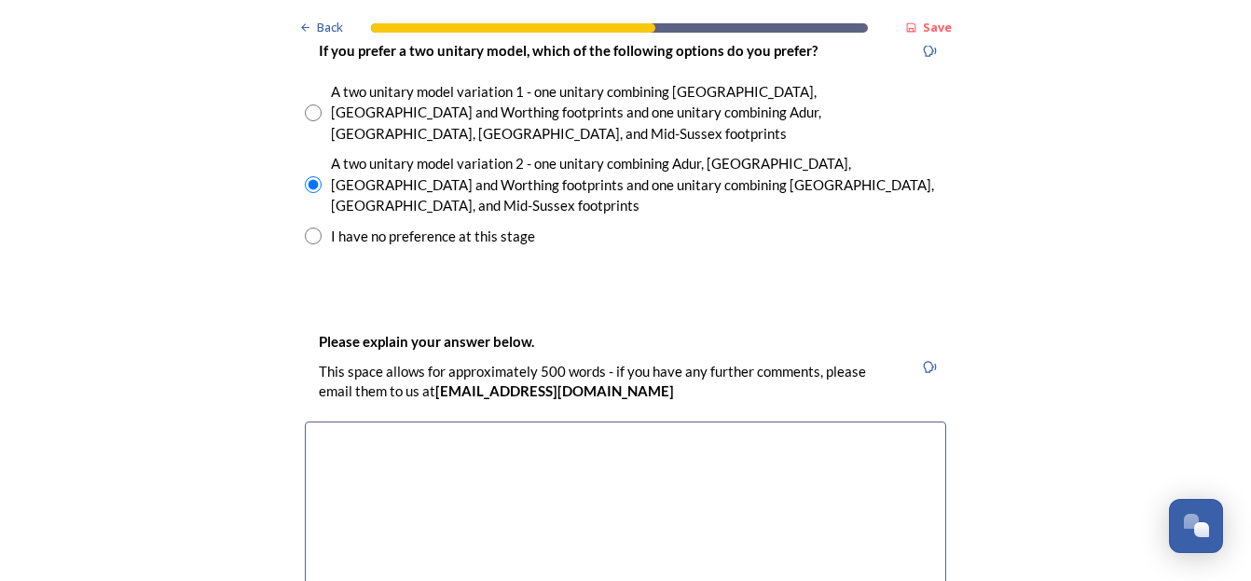
click at [337, 421] on textarea at bounding box center [625, 526] width 641 height 210
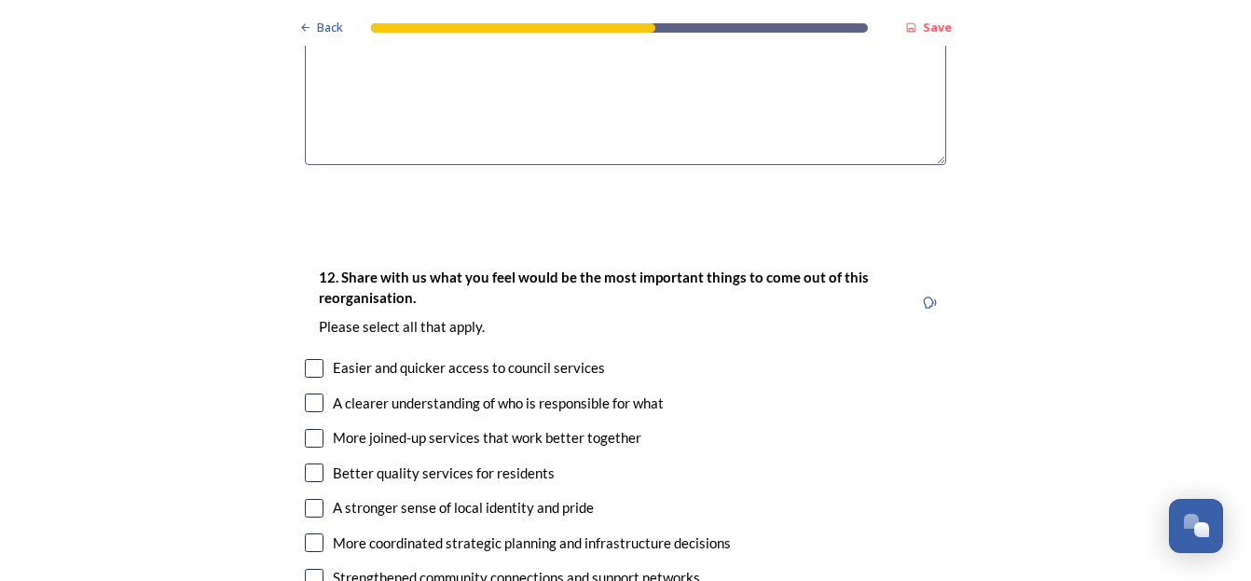
scroll to position [3356, 0]
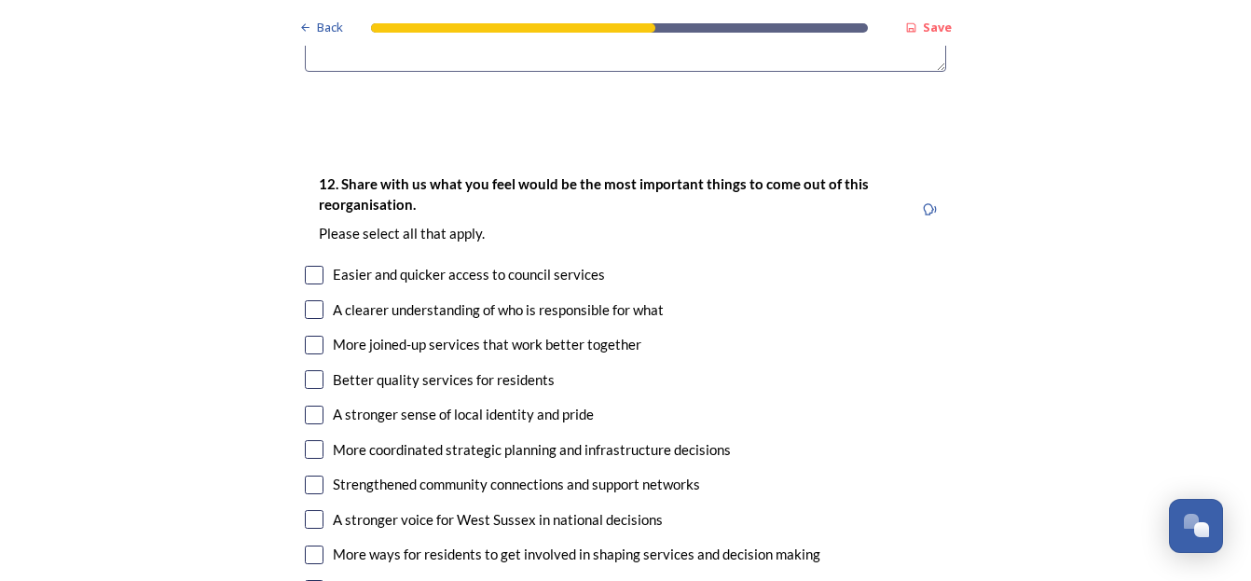
type textarea "It's important to me that the unitary authority isn't too large so local accoun…"
click at [310, 266] on input "checkbox" at bounding box center [314, 275] width 19 height 19
checkbox input "true"
click at [308, 300] on input "checkbox" at bounding box center [314, 309] width 19 height 19
checkbox input "true"
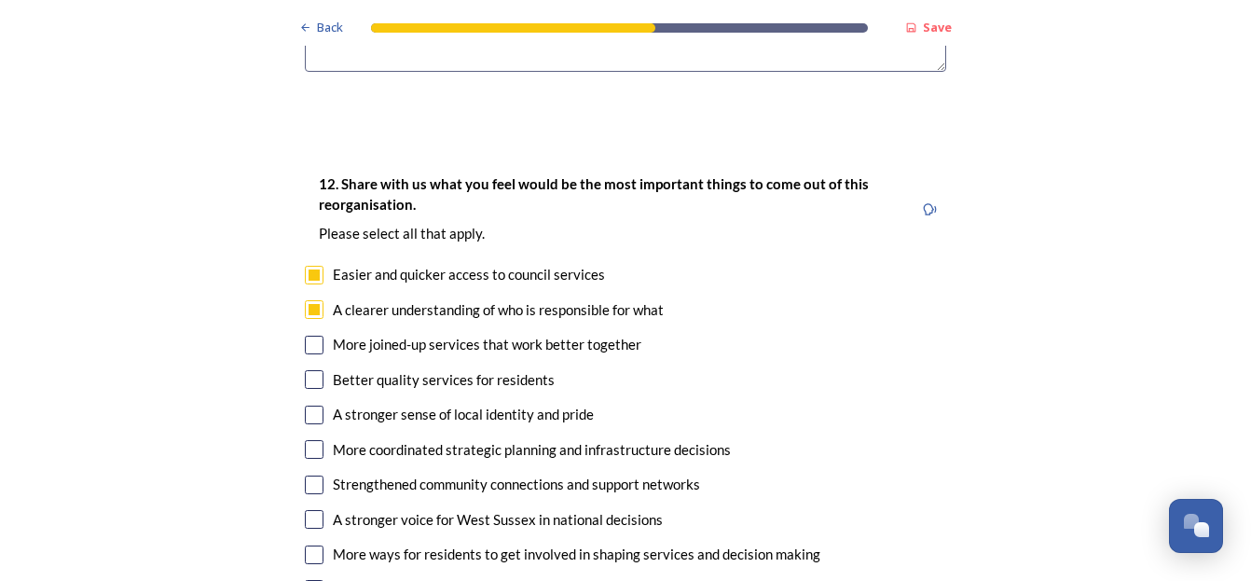
click at [305, 336] on input "checkbox" at bounding box center [314, 345] width 19 height 19
checkbox input "true"
click at [305, 370] on input "checkbox" at bounding box center [314, 379] width 19 height 19
checkbox input "true"
click at [309, 440] on input "checkbox" at bounding box center [314, 449] width 19 height 19
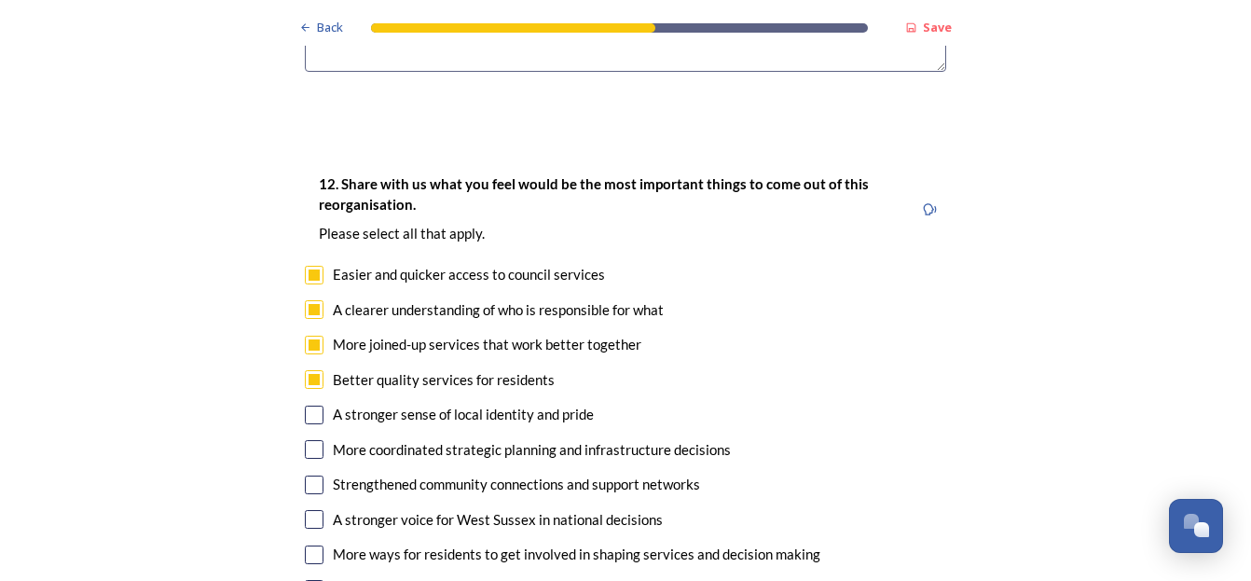
checkbox input "true"
click at [309, 545] on input "checkbox" at bounding box center [314, 554] width 19 height 19
checkbox input "true"
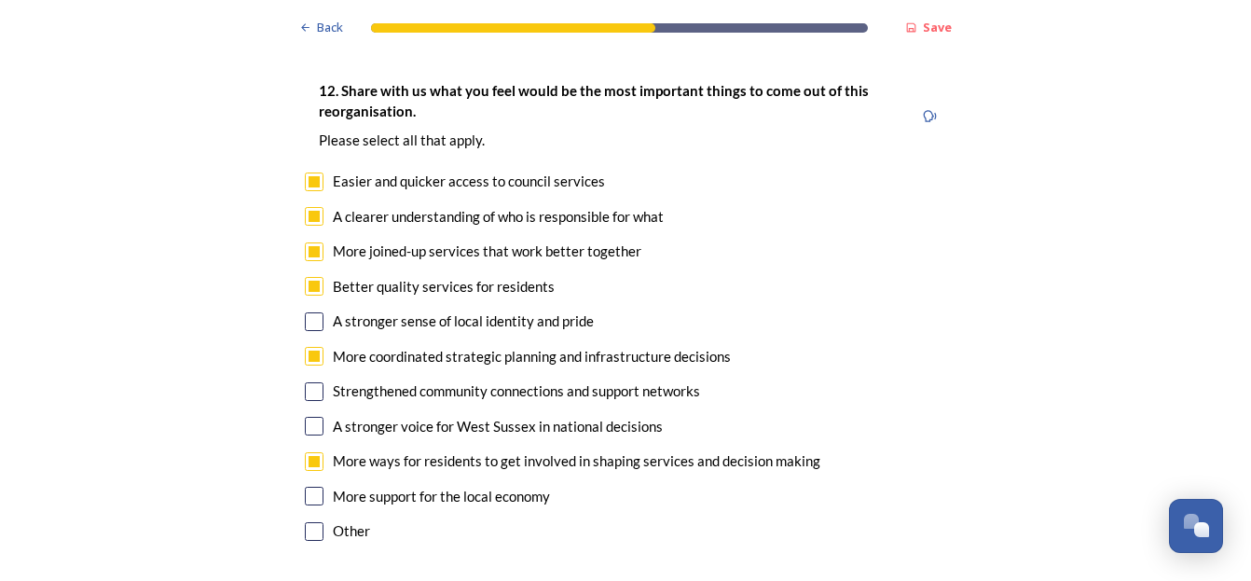
click at [307, 487] on input "checkbox" at bounding box center [314, 496] width 19 height 19
checkbox input "true"
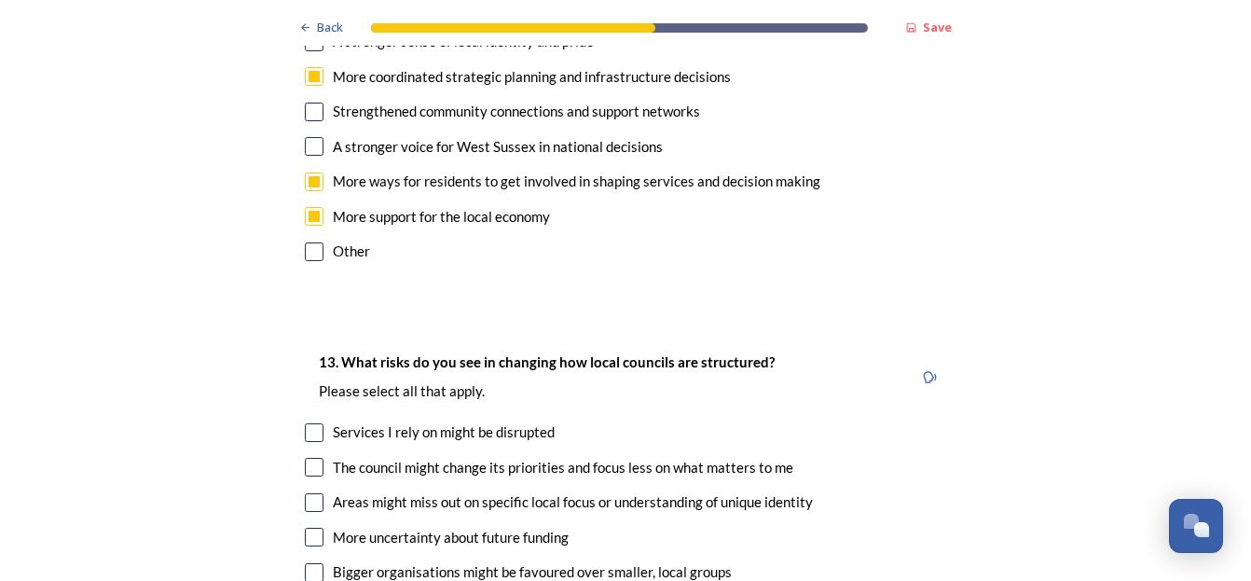
scroll to position [3822, 0]
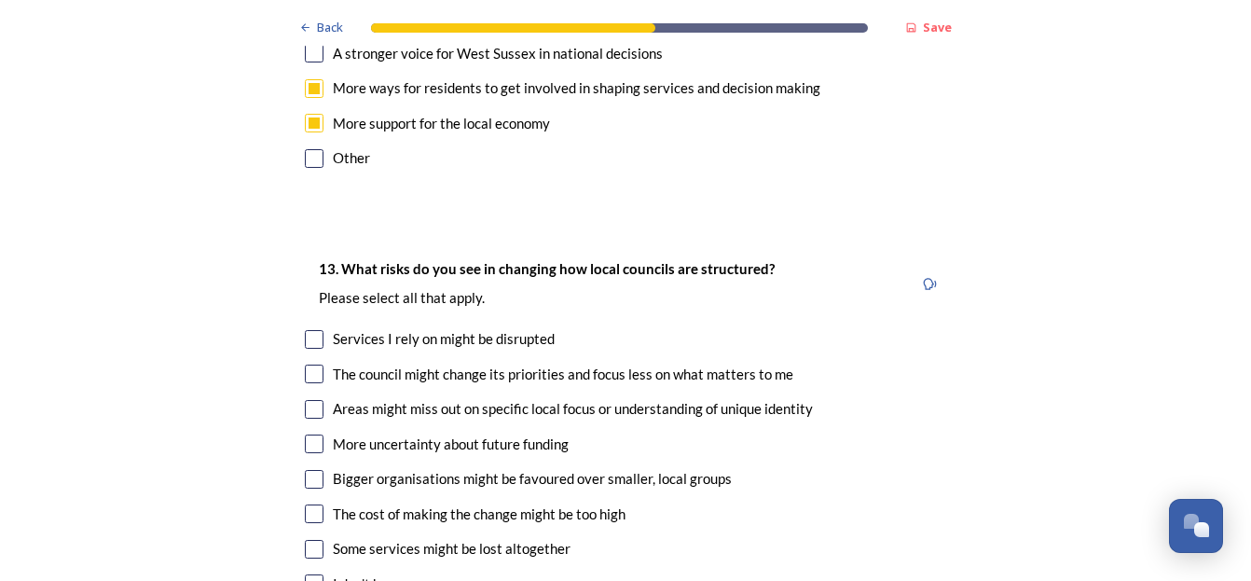
click at [311, 330] on input "checkbox" at bounding box center [314, 339] width 19 height 19
checkbox input "true"
click at [310, 365] on input "checkbox" at bounding box center [314, 374] width 19 height 19
checkbox input "true"
click at [305, 400] on input "checkbox" at bounding box center [314, 409] width 19 height 19
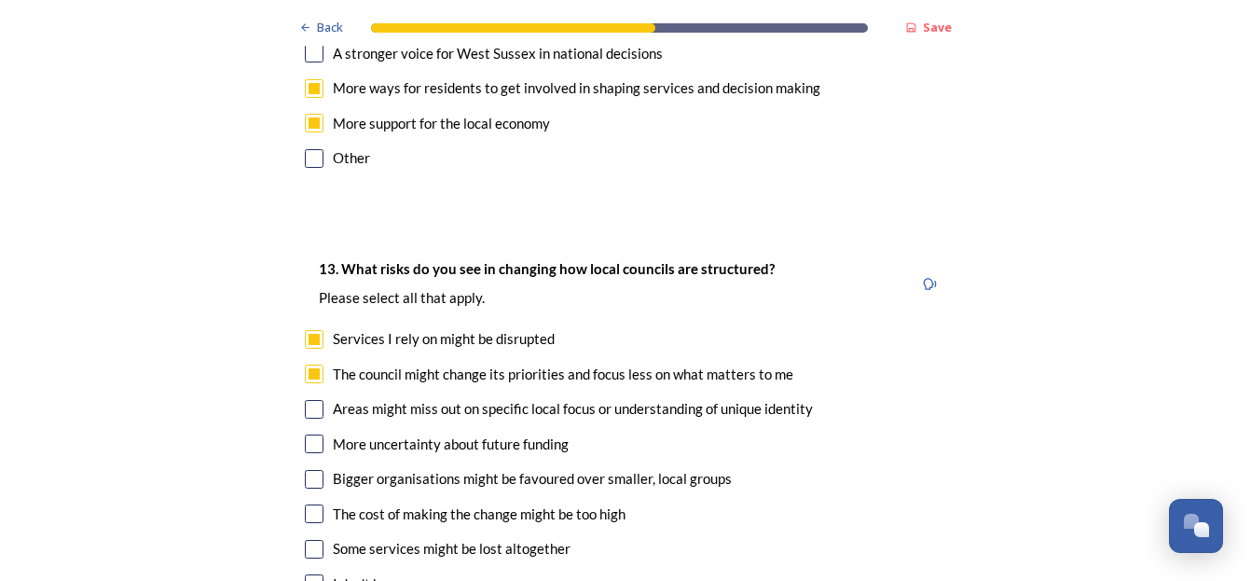
checkbox input "true"
click at [305, 434] on input "checkbox" at bounding box center [314, 443] width 19 height 19
checkbox input "true"
click at [306, 470] on input "checkbox" at bounding box center [314, 479] width 19 height 19
checkbox input "true"
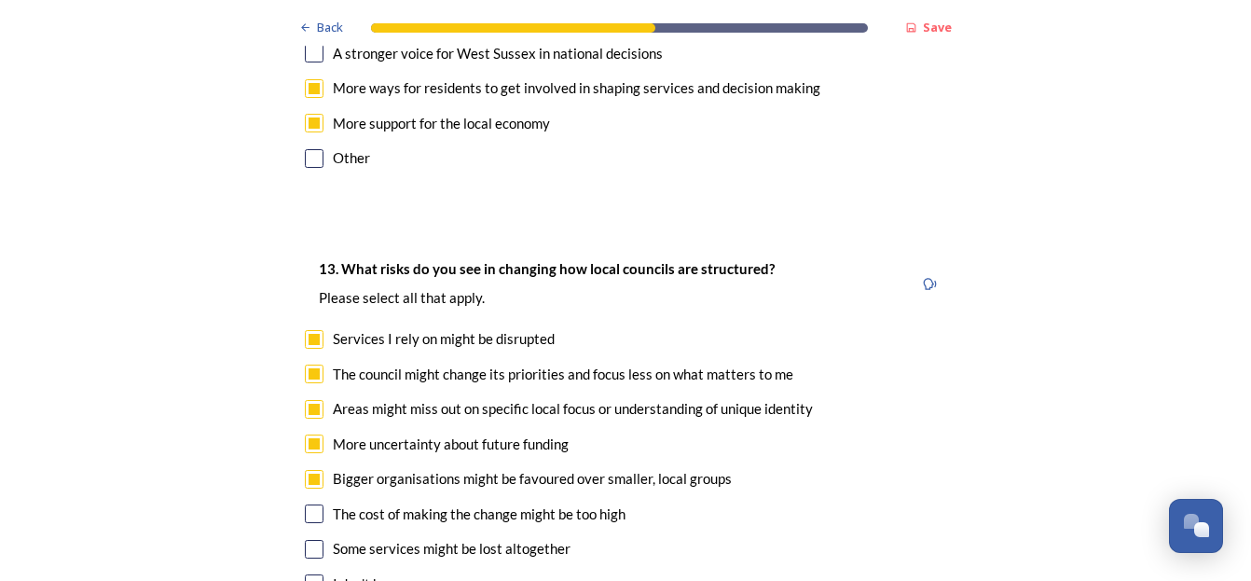
click at [305, 504] on input "checkbox" at bounding box center [314, 513] width 19 height 19
checkbox input "true"
click at [305, 540] on input "checkbox" at bounding box center [314, 549] width 19 height 19
checkbox input "true"
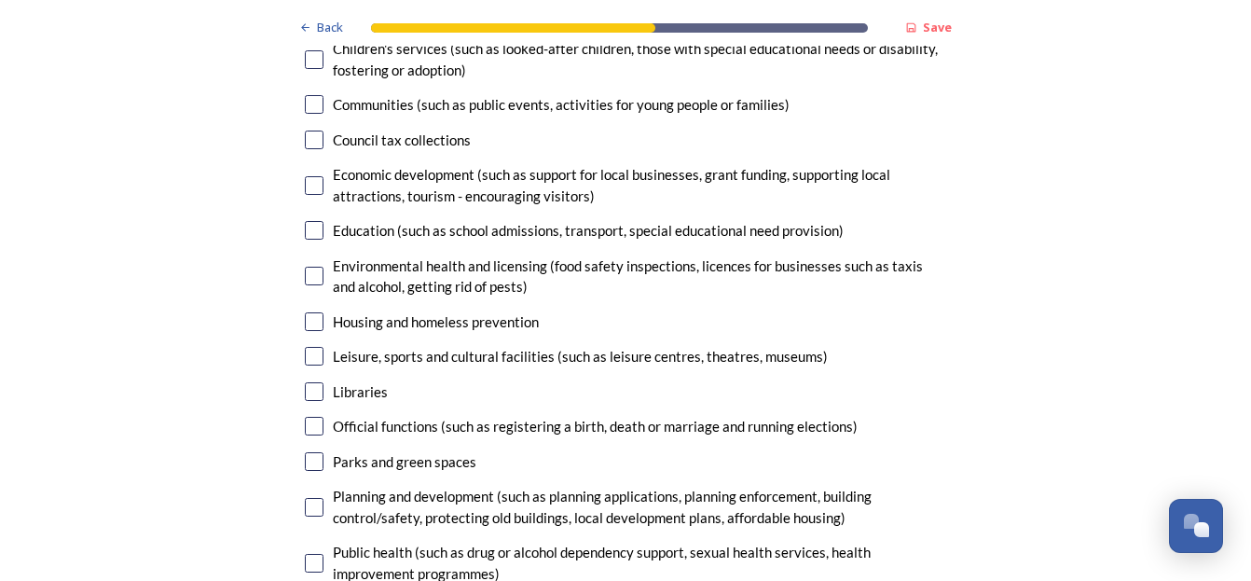
scroll to position [4848, 0]
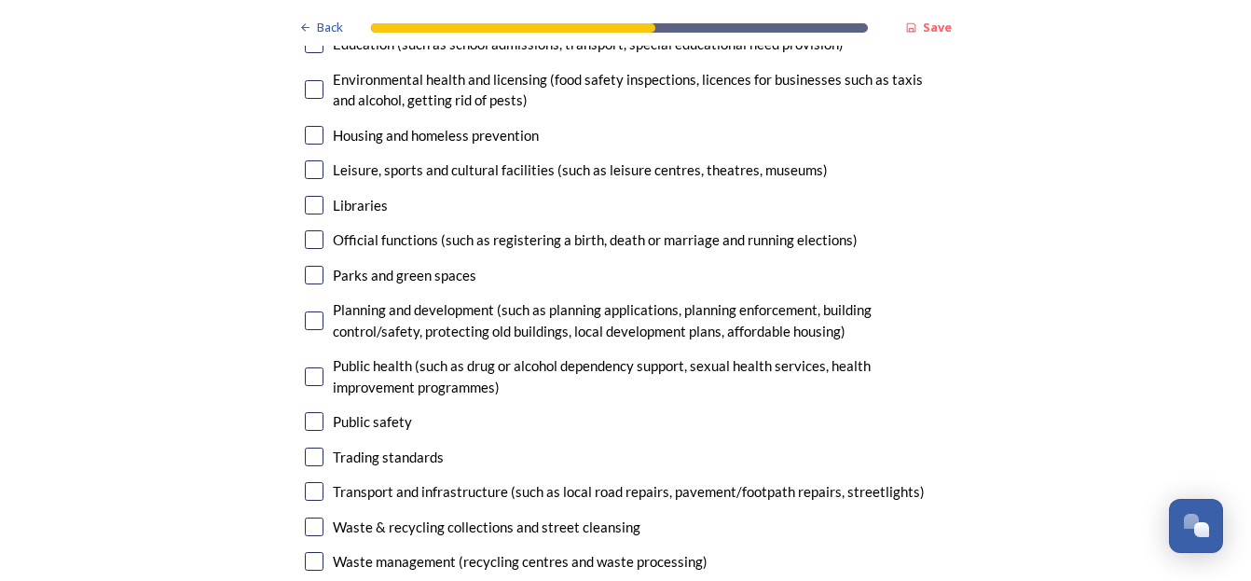
click at [309, 482] on input "checkbox" at bounding box center [314, 491] width 19 height 19
checkbox input "true"
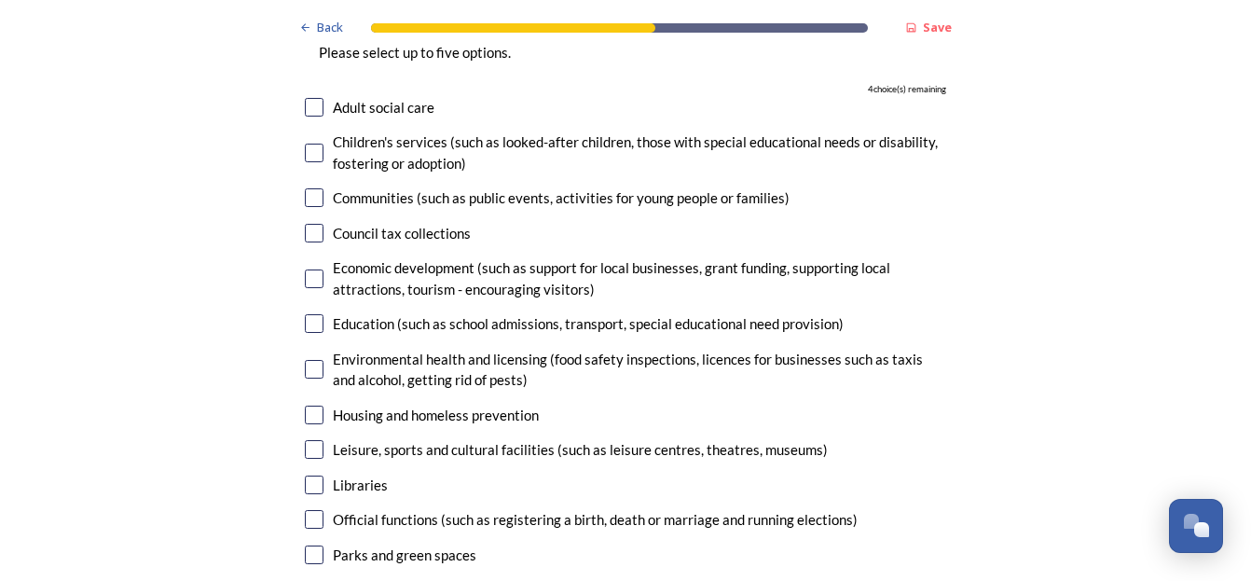
scroll to position [4475, 0]
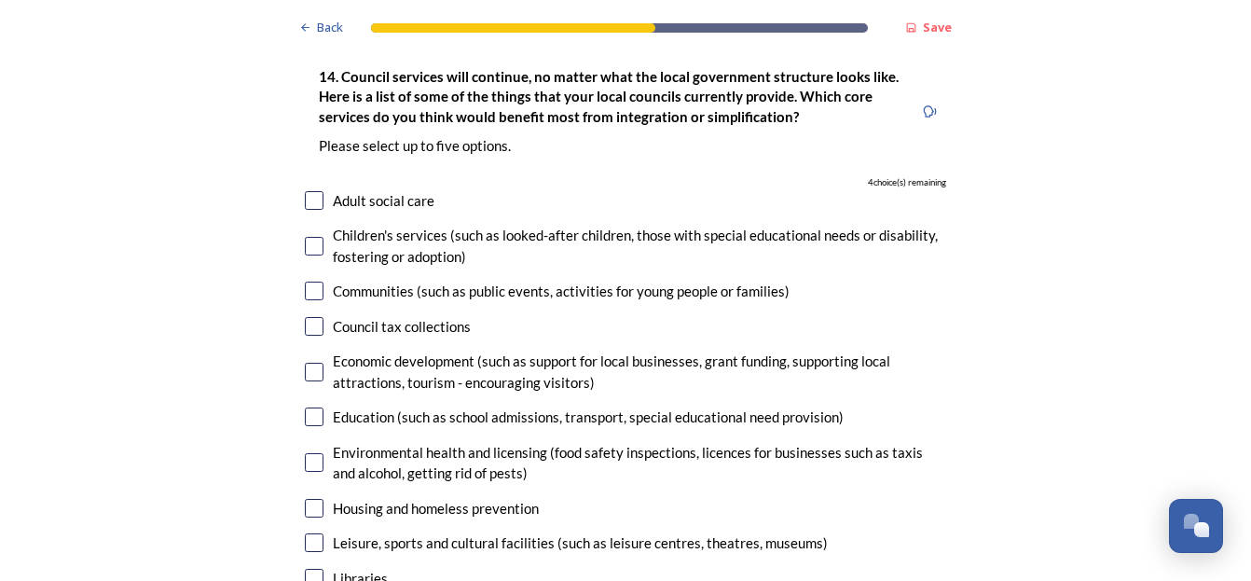
click at [310, 363] on input "checkbox" at bounding box center [314, 372] width 19 height 19
checkbox input "true"
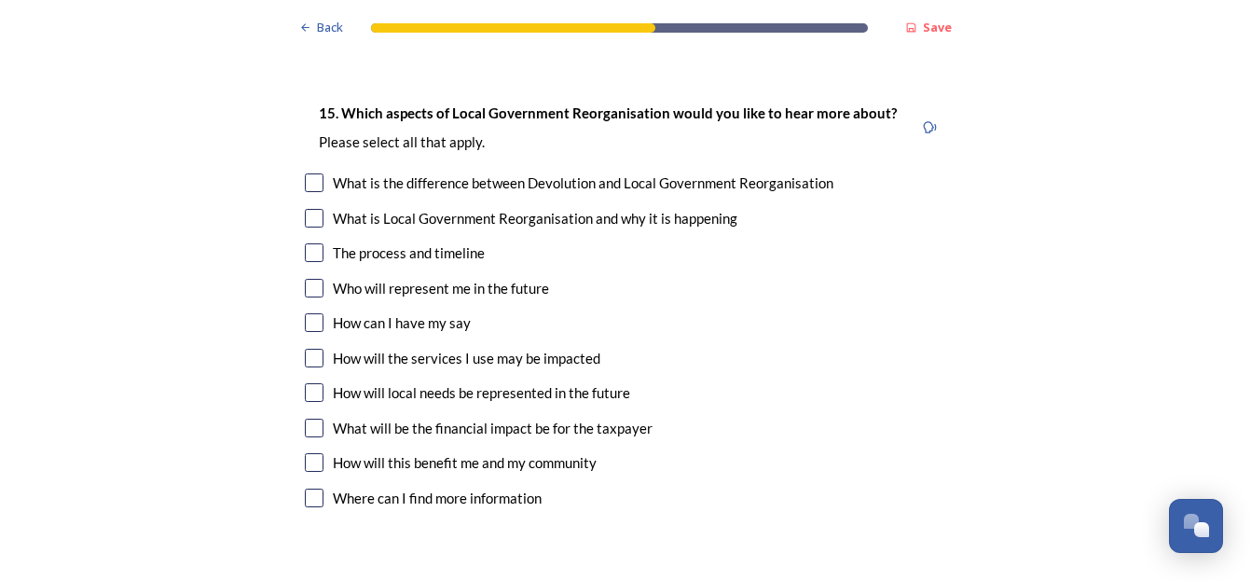
scroll to position [5314, 0]
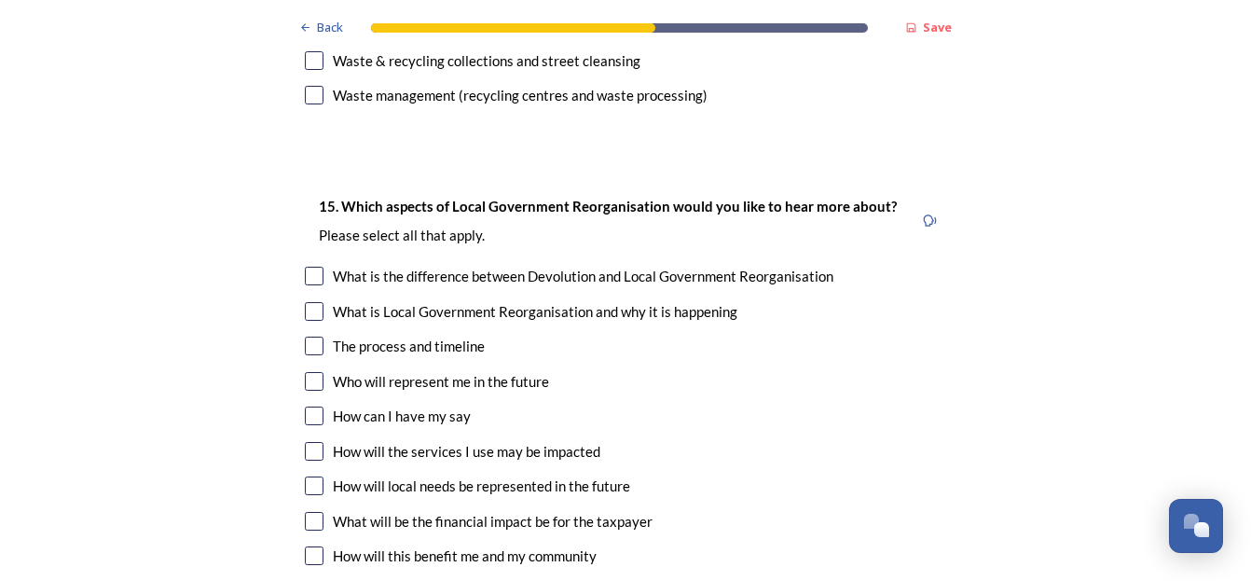
click at [307, 337] on input "checkbox" at bounding box center [314, 346] width 19 height 19
checkbox input "true"
click at [306, 372] on input "checkbox" at bounding box center [314, 381] width 19 height 19
checkbox input "true"
click at [310, 442] on input "checkbox" at bounding box center [314, 451] width 19 height 19
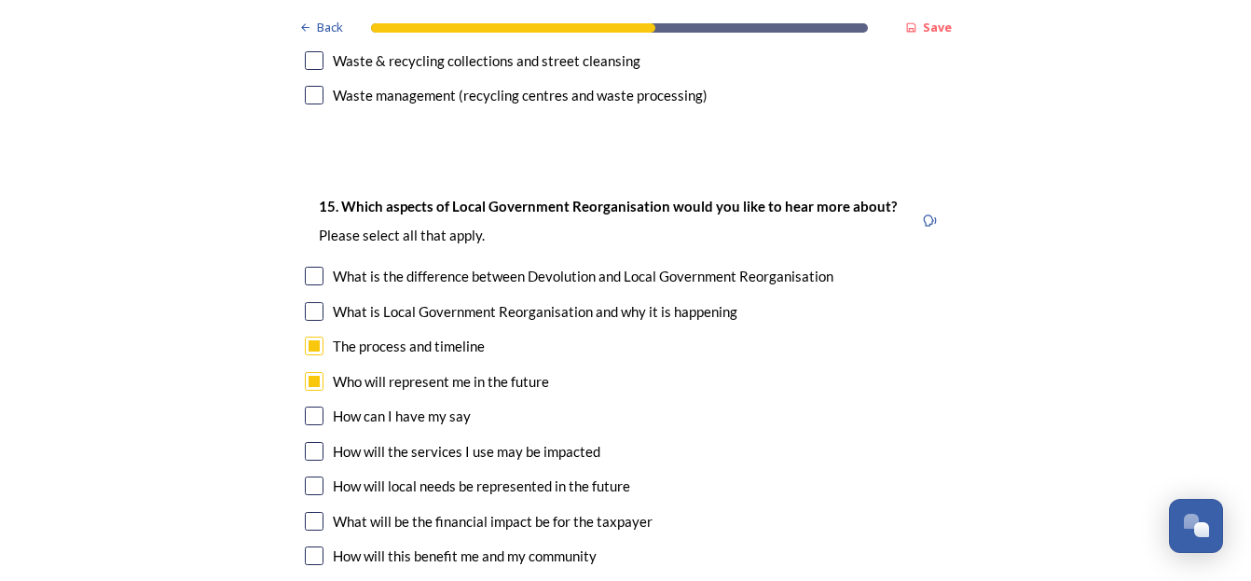
checkbox input "true"
click at [307, 476] on input "checkbox" at bounding box center [314, 485] width 19 height 19
checkbox input "true"
click at [309, 512] on input "checkbox" at bounding box center [314, 521] width 19 height 19
checkbox input "true"
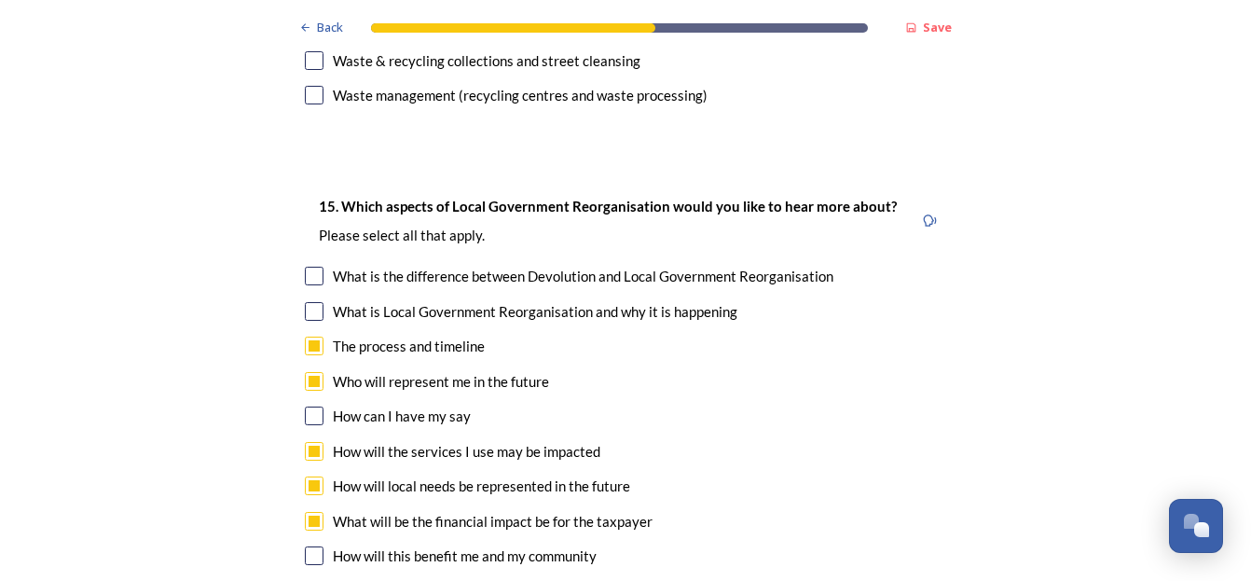
click at [306, 546] on input "checkbox" at bounding box center [314, 555] width 19 height 19
checkbox input "true"
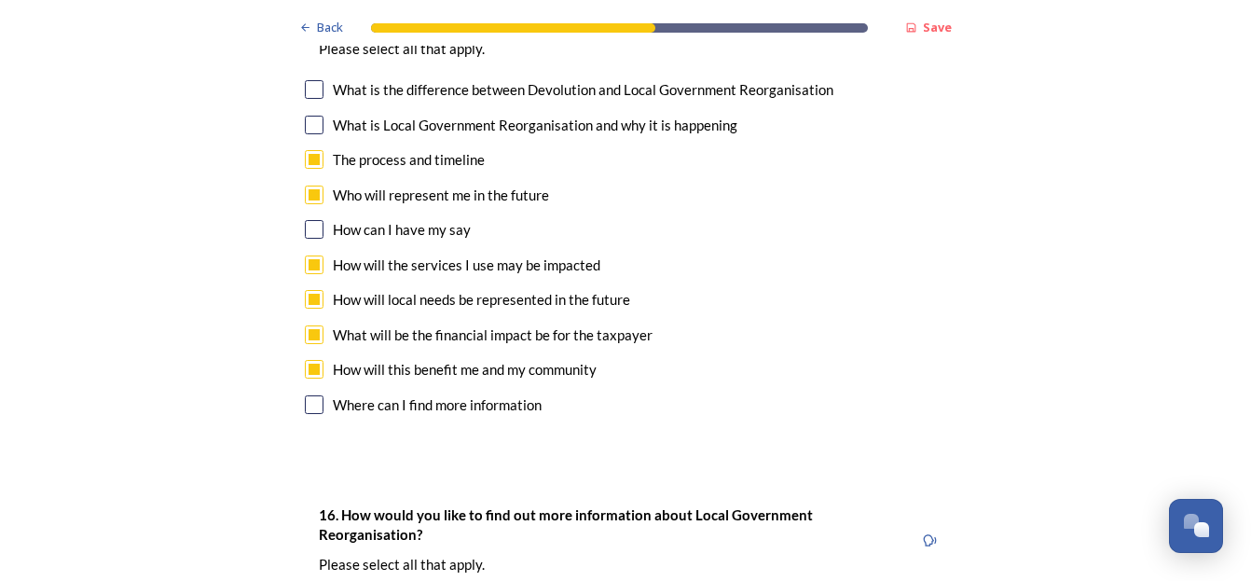
click at [308, 395] on input "checkbox" at bounding box center [314, 404] width 19 height 19
checkbox input "true"
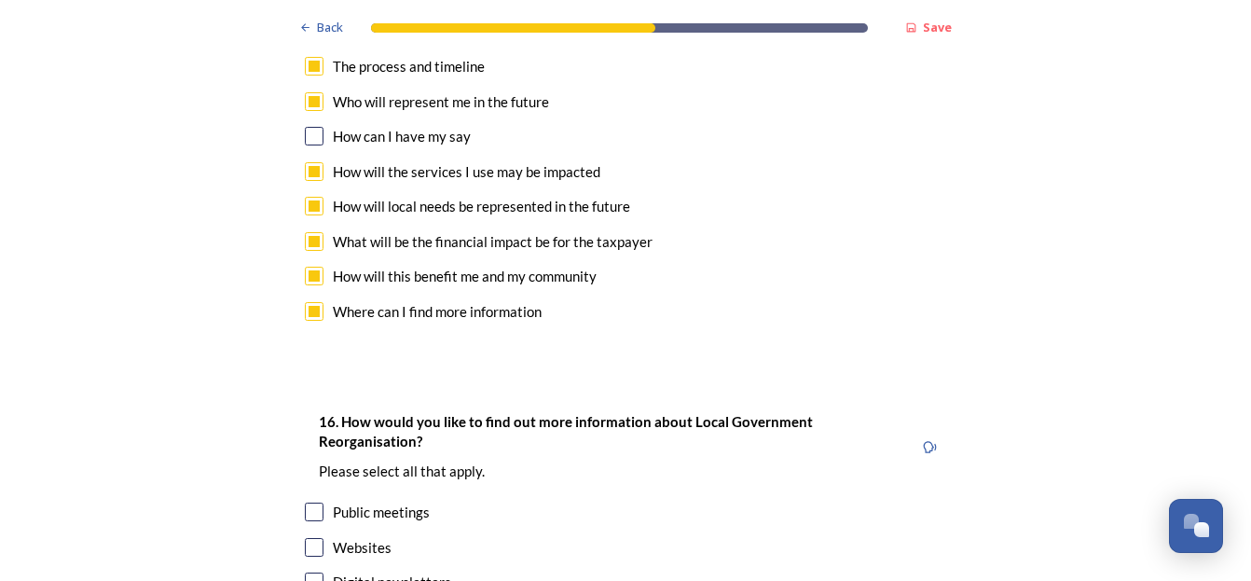
scroll to position [5687, 0]
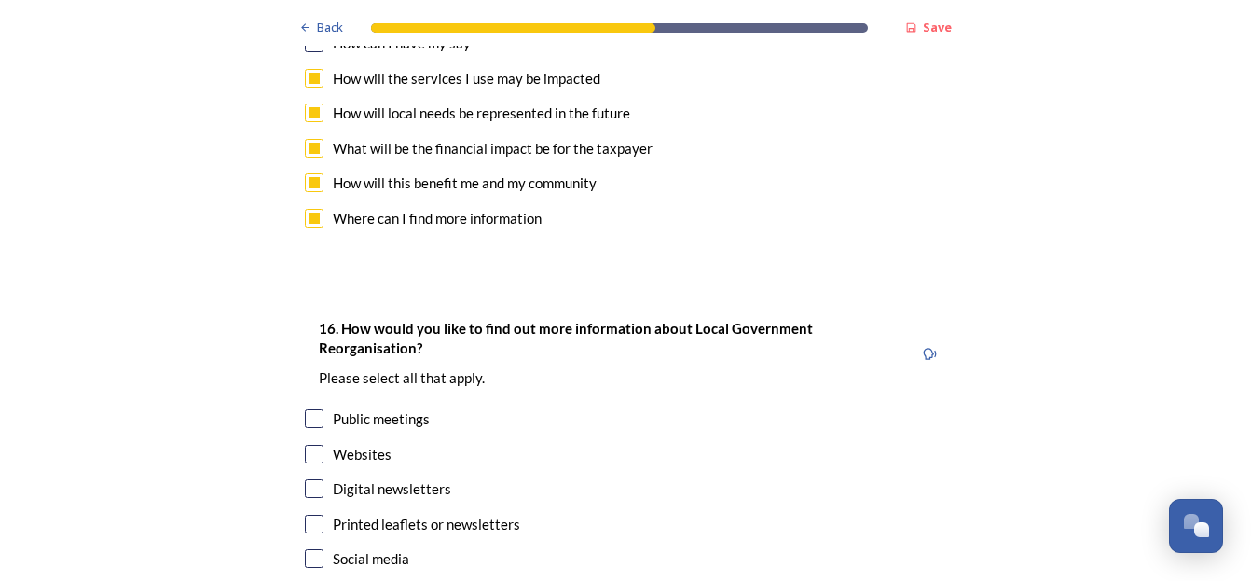
click at [306, 409] on input "checkbox" at bounding box center [314, 418] width 19 height 19
checkbox input "true"
click at [310, 479] on input "checkbox" at bounding box center [314, 488] width 19 height 19
checkbox input "true"
click at [306, 515] on input "checkbox" at bounding box center [314, 524] width 19 height 19
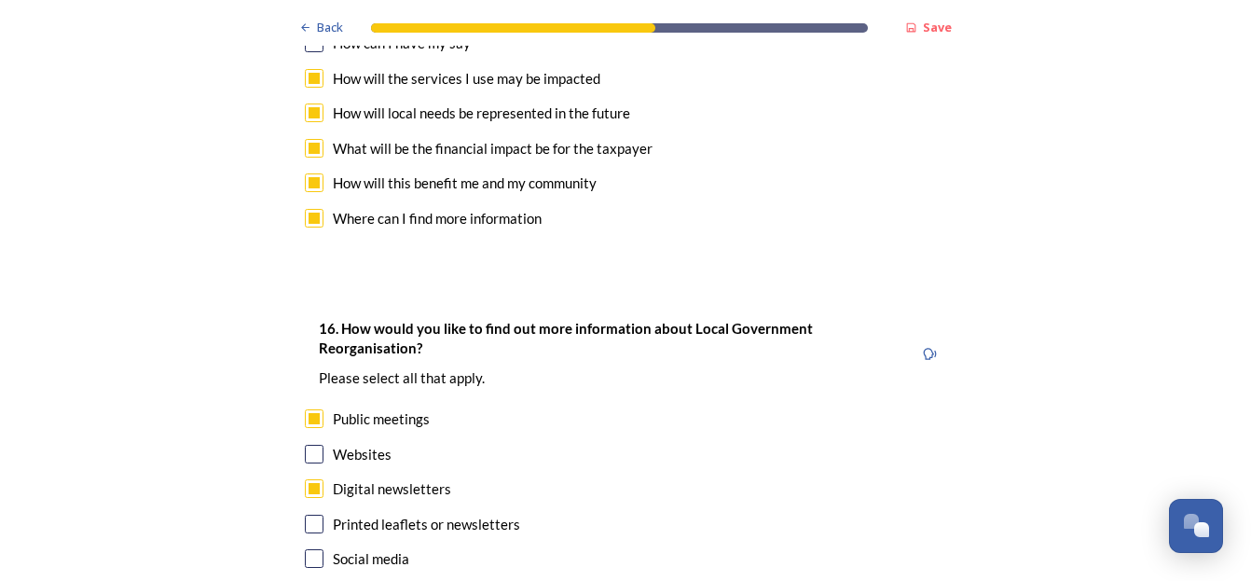
checkbox input "true"
click at [310, 445] on input "checkbox" at bounding box center [314, 454] width 19 height 19
checkbox input "true"
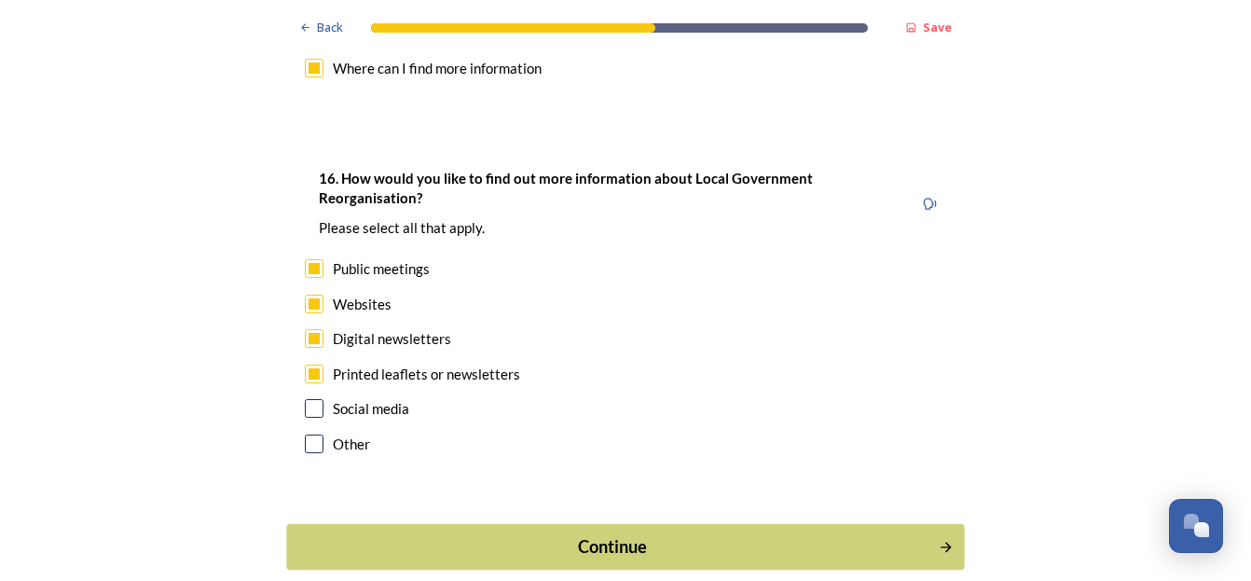
click at [596, 534] on div "Continue" at bounding box center [612, 546] width 631 height 25
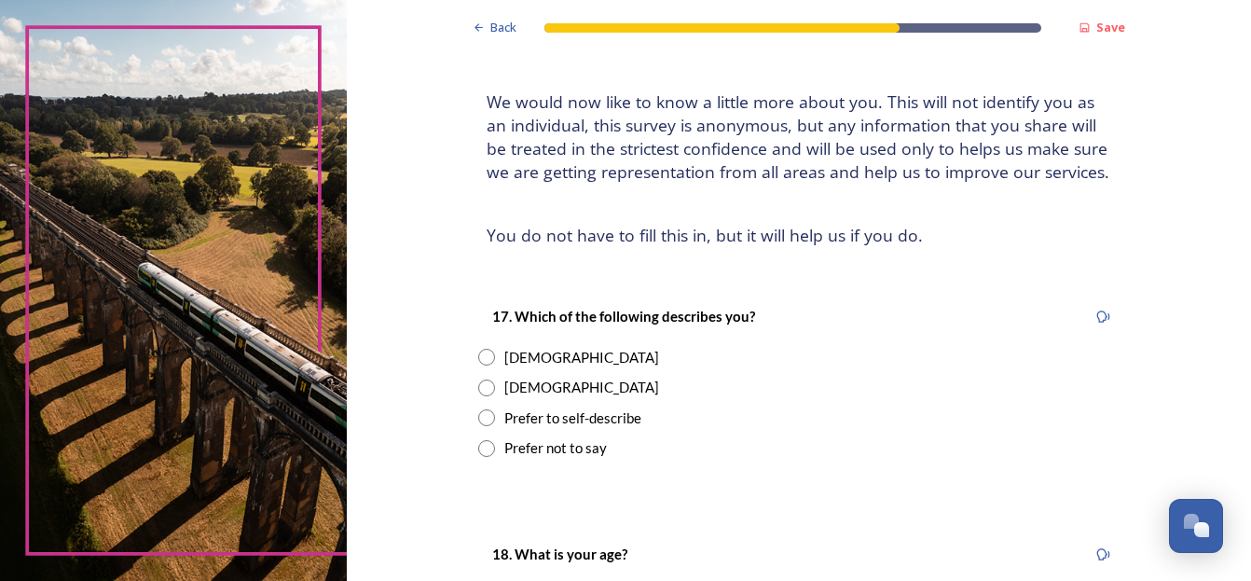
scroll to position [186, 0]
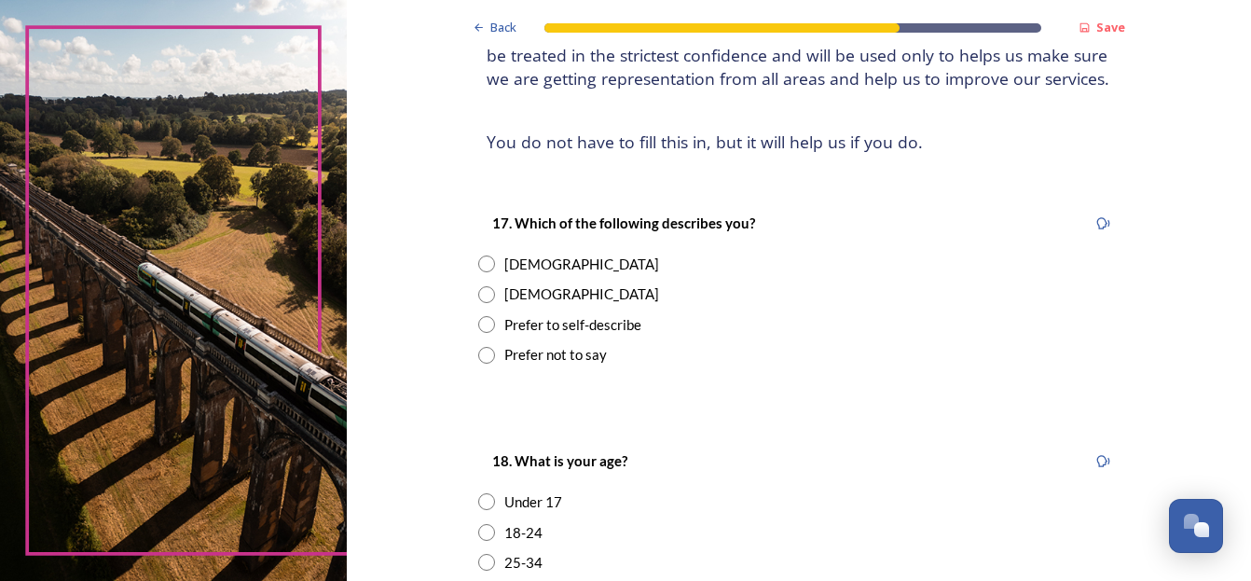
click at [478, 303] on input "radio" at bounding box center [486, 294] width 17 height 17
radio input "true"
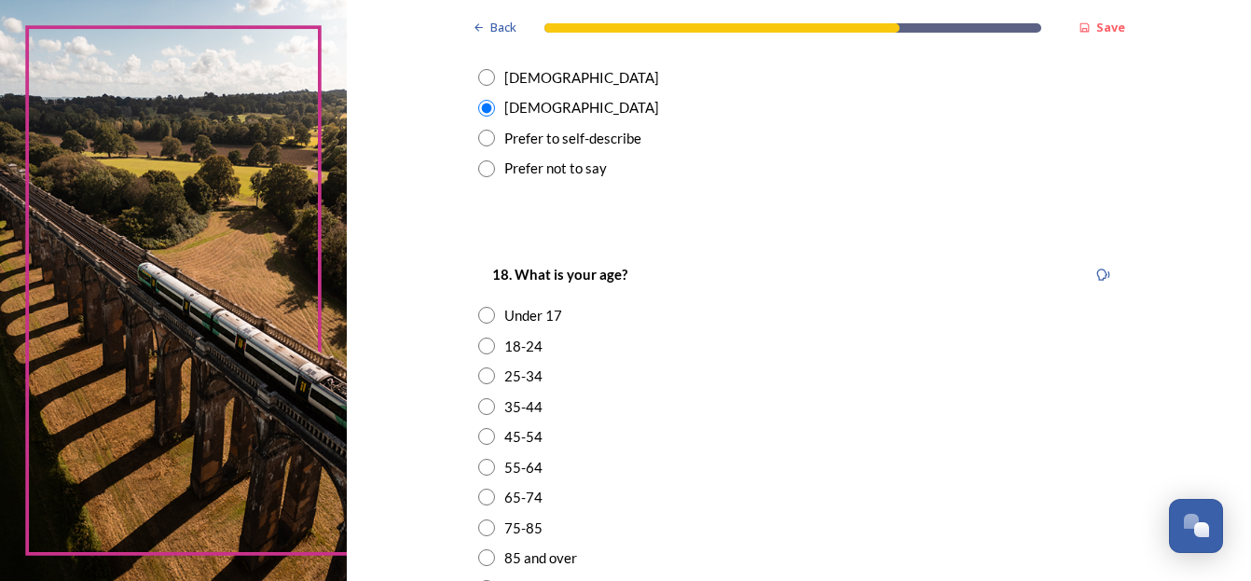
scroll to position [559, 0]
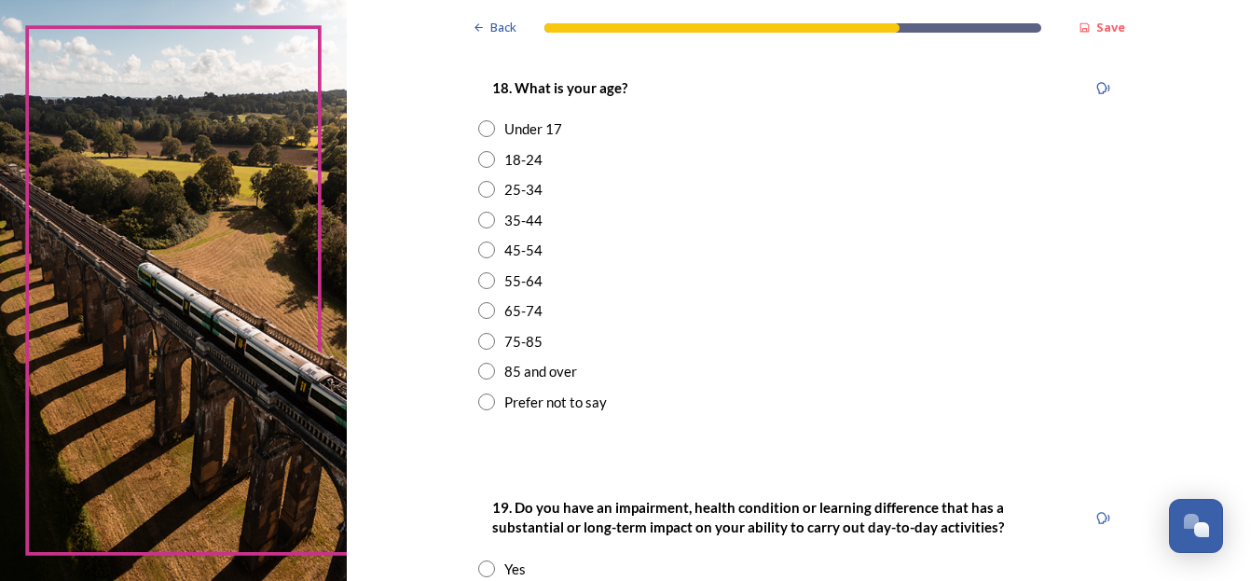
click at [481, 319] on input "radio" at bounding box center [486, 310] width 17 height 17
radio input "true"
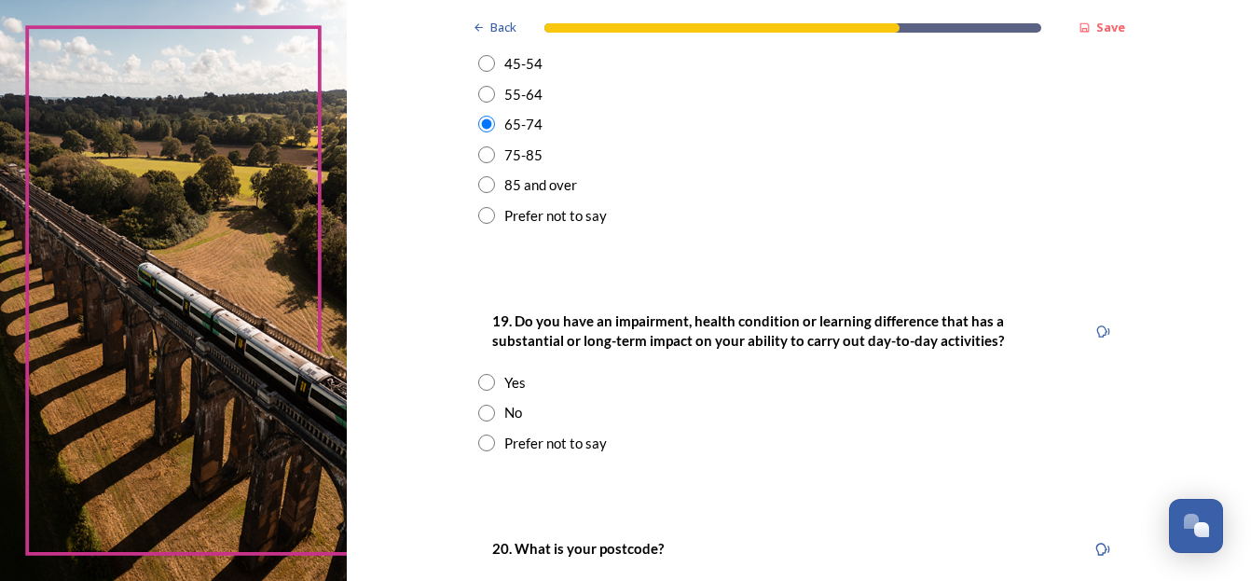
scroll to position [839, 0]
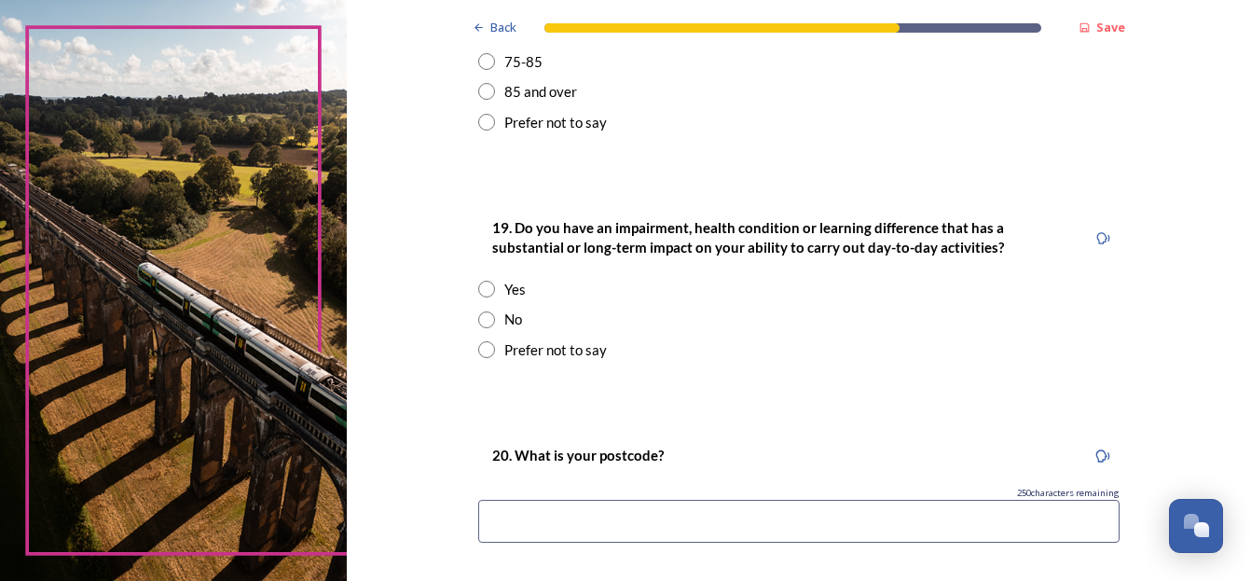
click at [478, 328] on input "radio" at bounding box center [486, 319] width 17 height 17
radio input "true"
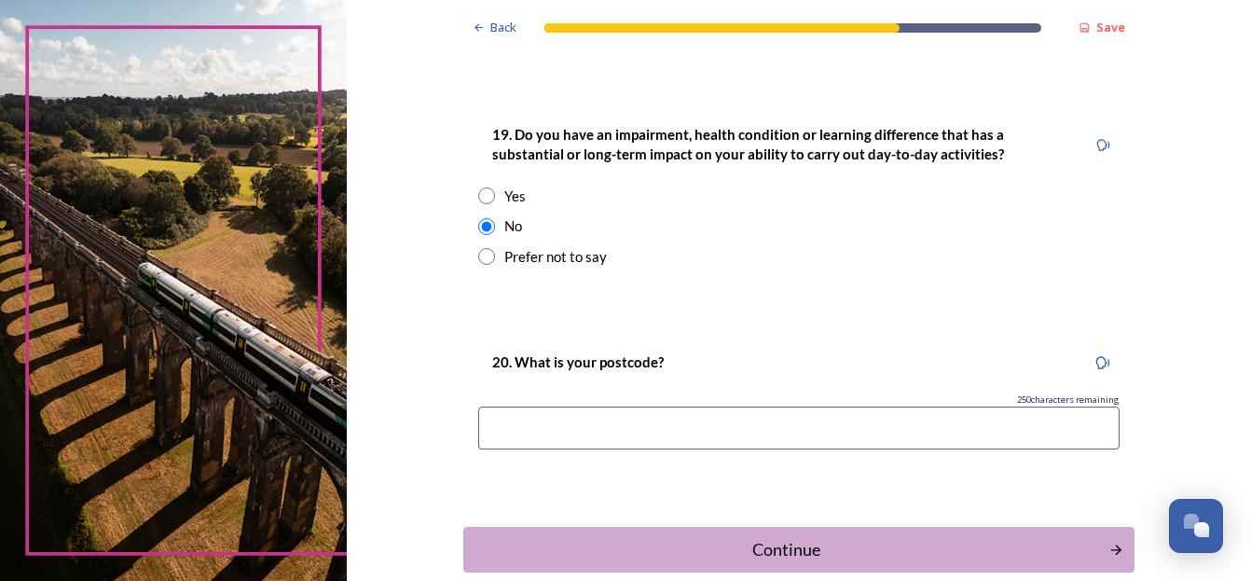
scroll to position [1025, 0]
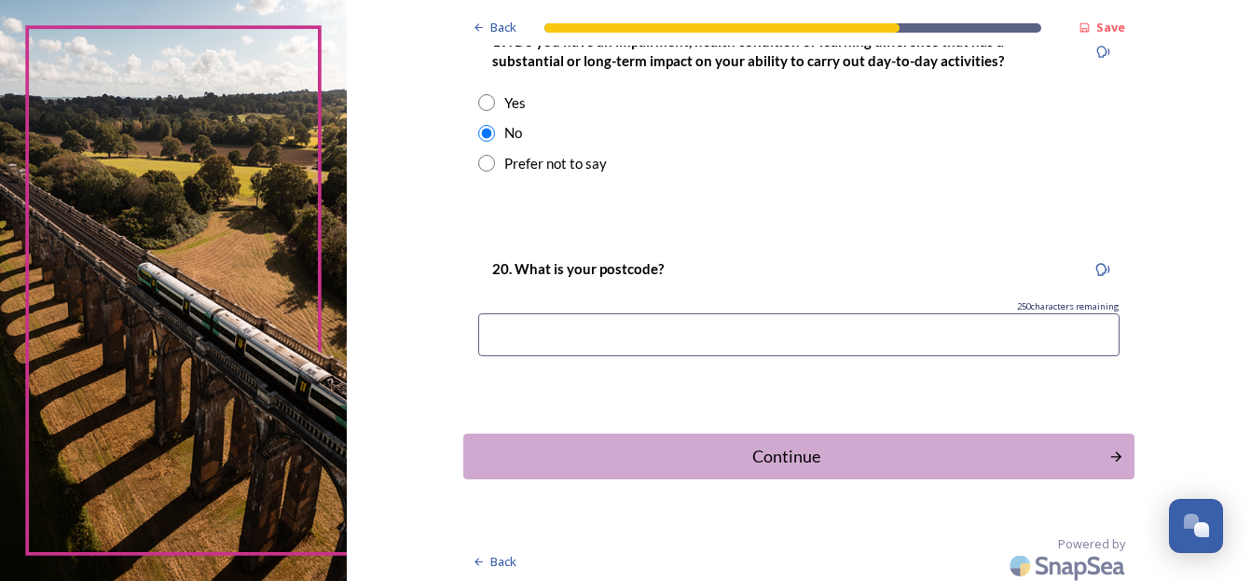
click at [549, 355] on input at bounding box center [798, 334] width 641 height 43
click at [549, 355] on input "R" at bounding box center [798, 334] width 641 height 43
type input "RH11 8QB"
click at [672, 469] on div "Continue" at bounding box center [786, 456] width 631 height 25
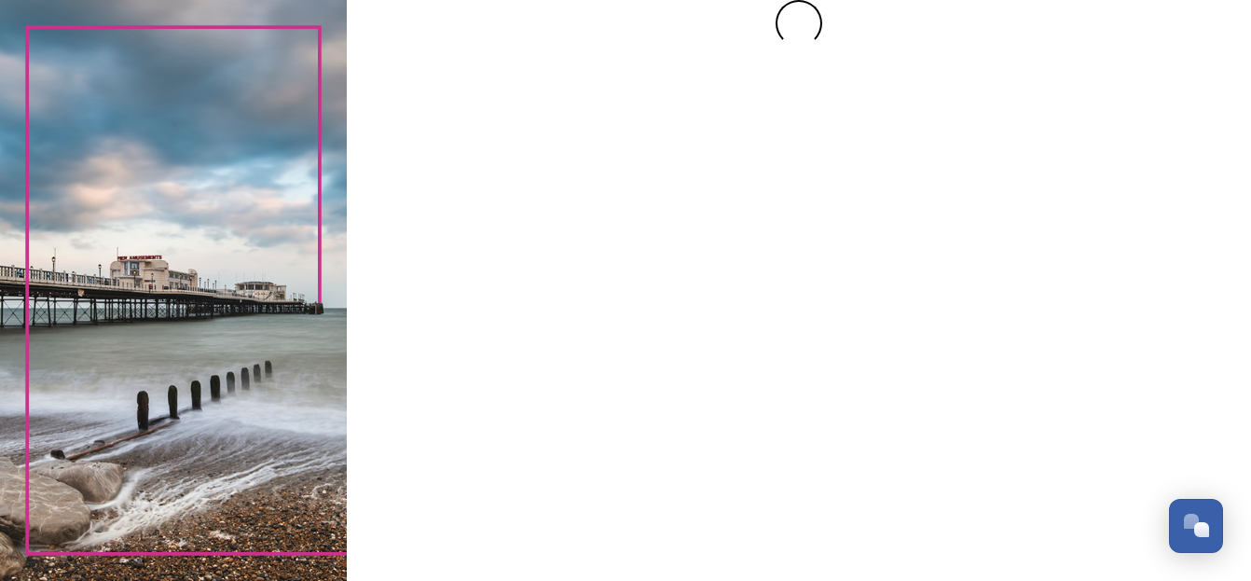
scroll to position [0, 0]
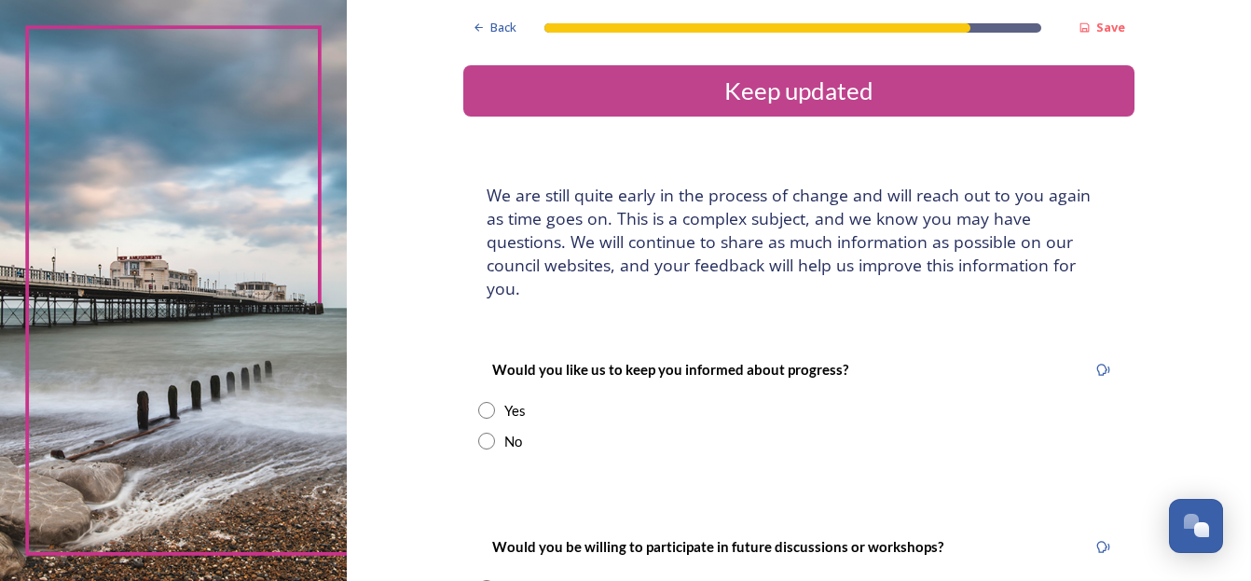
click at [482, 410] on input "radio" at bounding box center [486, 410] width 17 height 17
radio input "true"
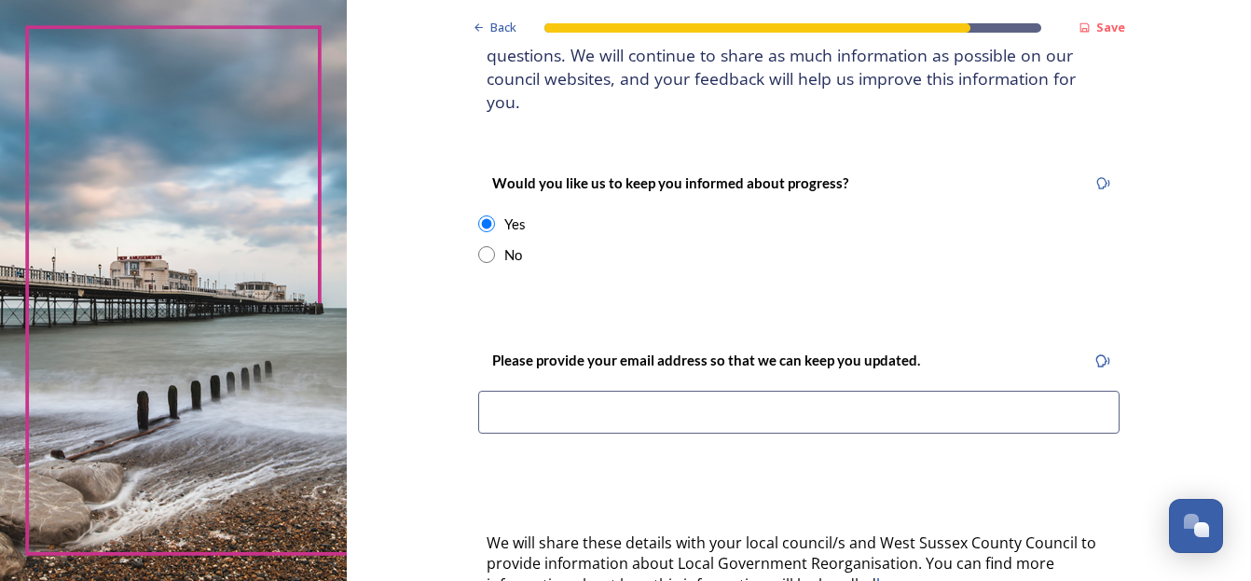
scroll to position [280, 0]
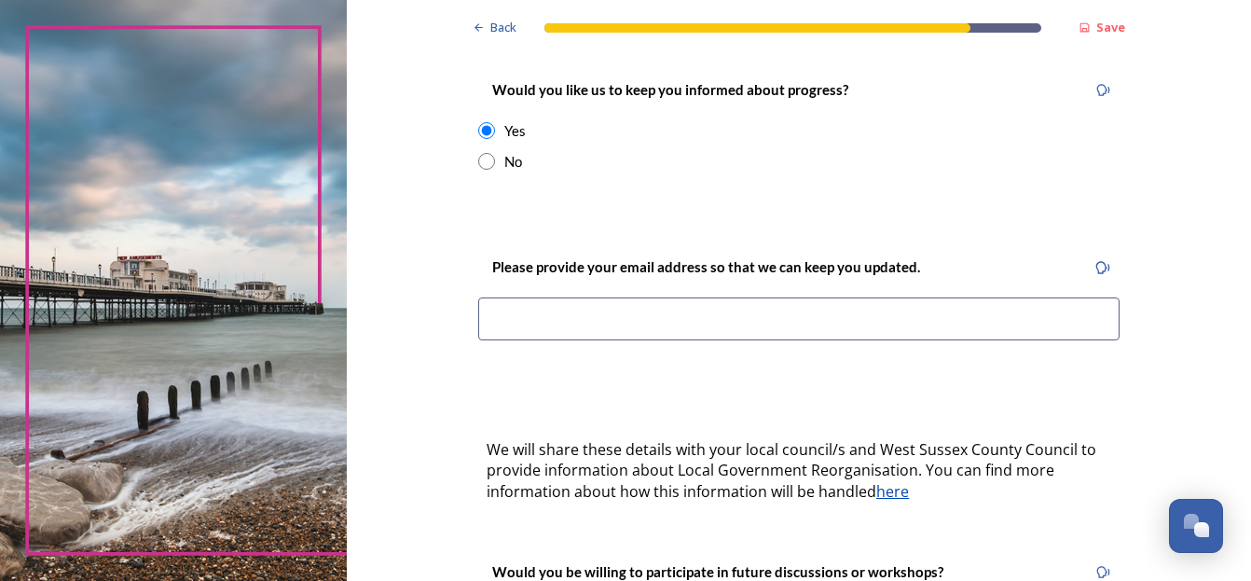
click at [557, 312] on input at bounding box center [798, 318] width 641 height 43
type input "P"
type input "[EMAIL_ADDRESS][DOMAIN_NAME]"
click at [466, 401] on div "Back Save Keep updated We are still quite early in the process of change and wi…" at bounding box center [798, 296] width 671 height 1152
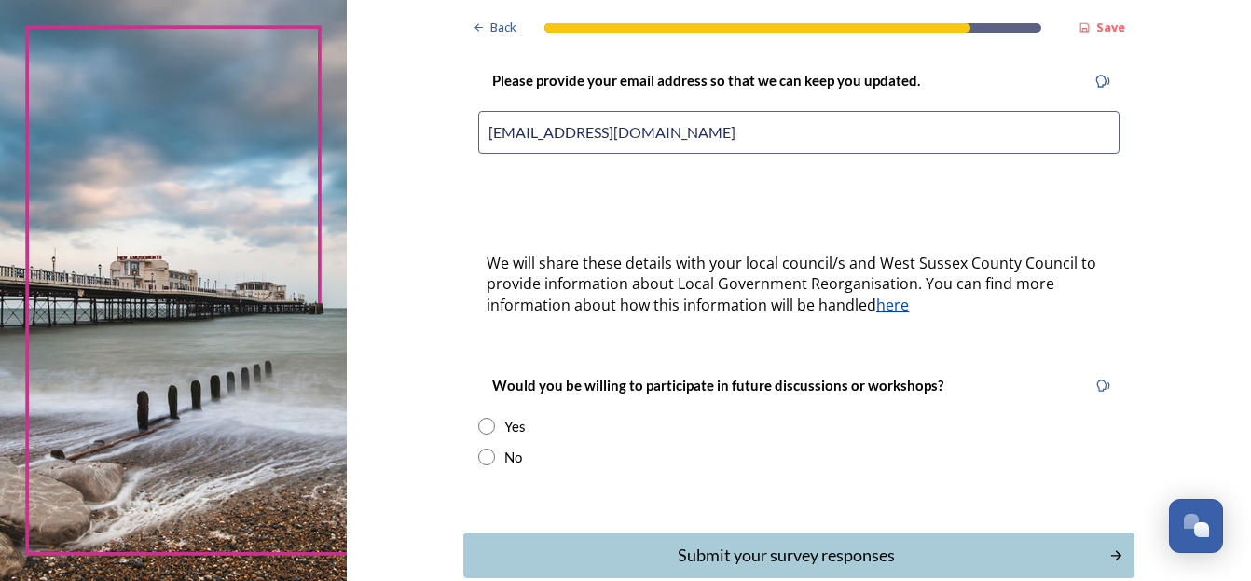
scroll to position [559, 0]
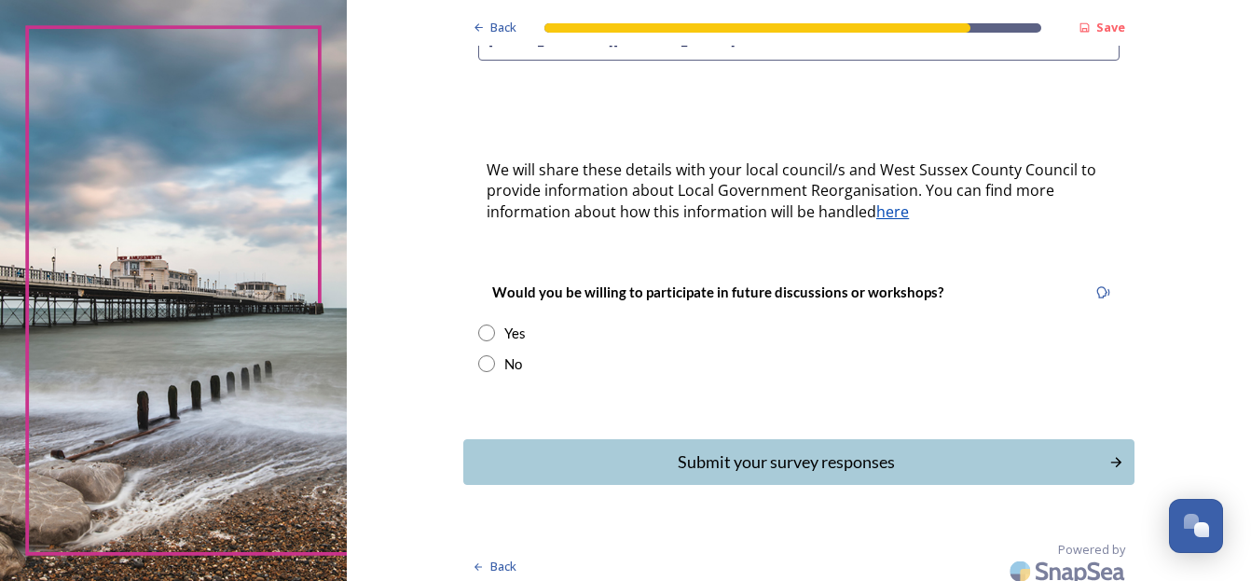
click at [478, 360] on input "radio" at bounding box center [486, 363] width 17 height 17
radio input "true"
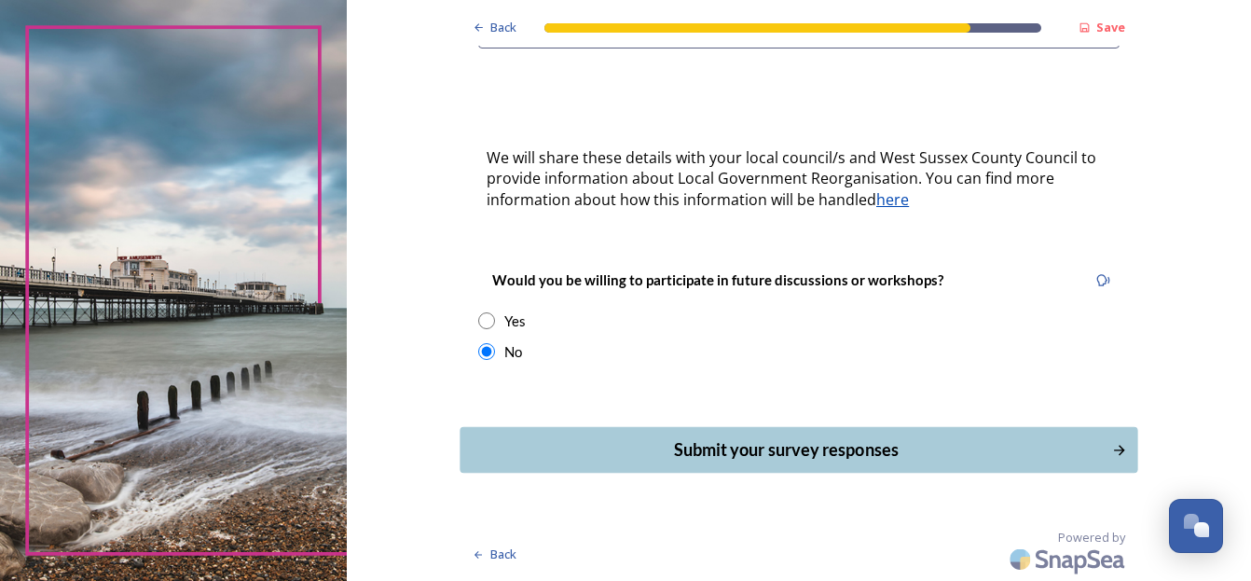
click at [745, 448] on div "Submit your survey responses" at bounding box center [786, 449] width 631 height 25
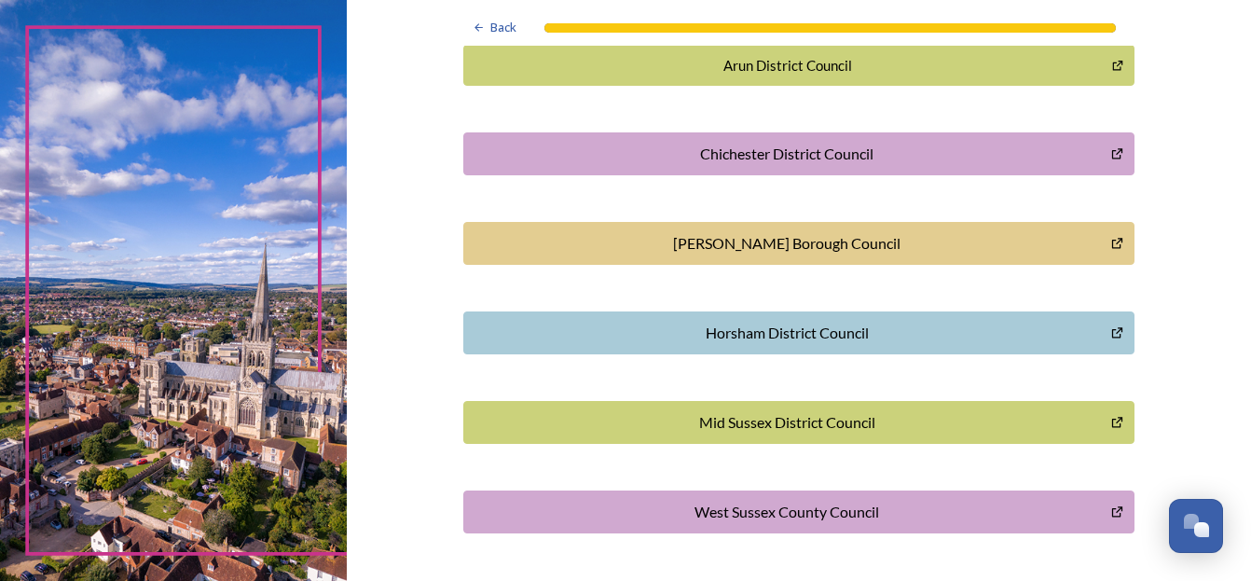
scroll to position [620, 0]
